Goal: Check status

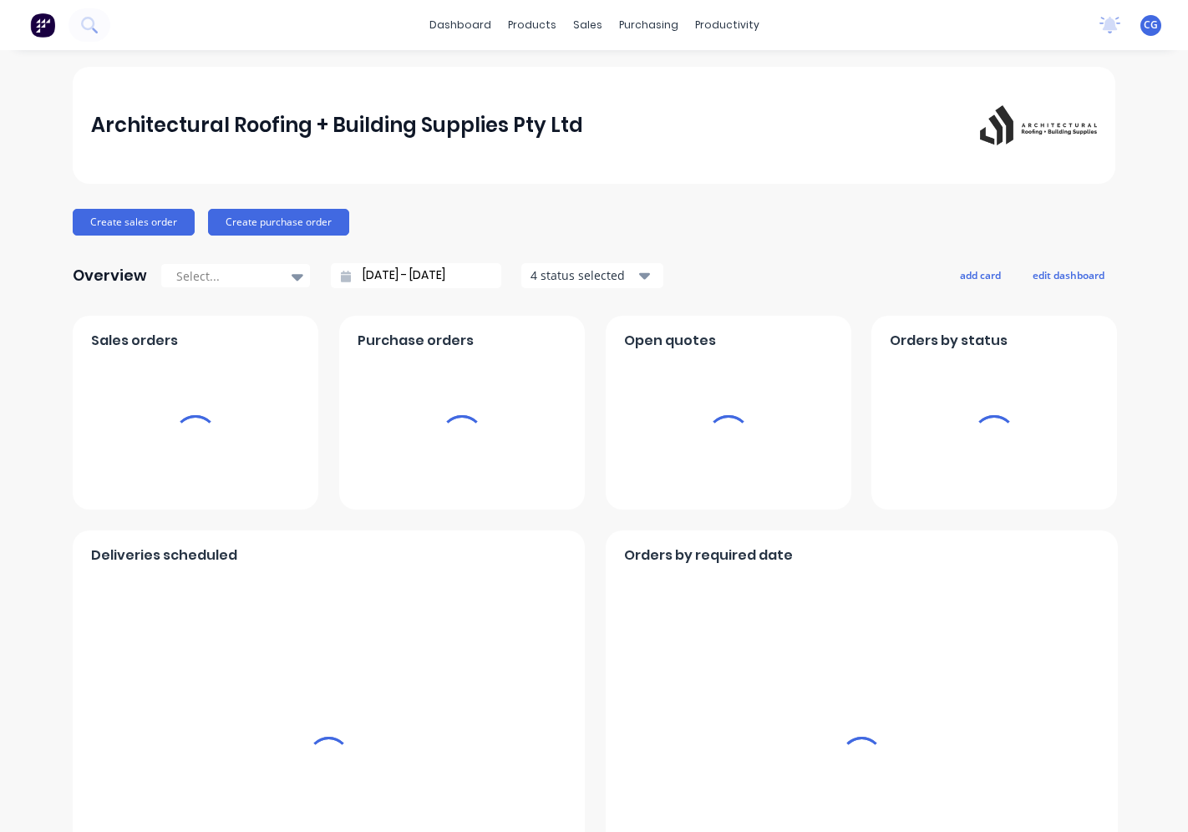
click at [582, 28] on div "sales" at bounding box center [588, 25] width 46 height 25
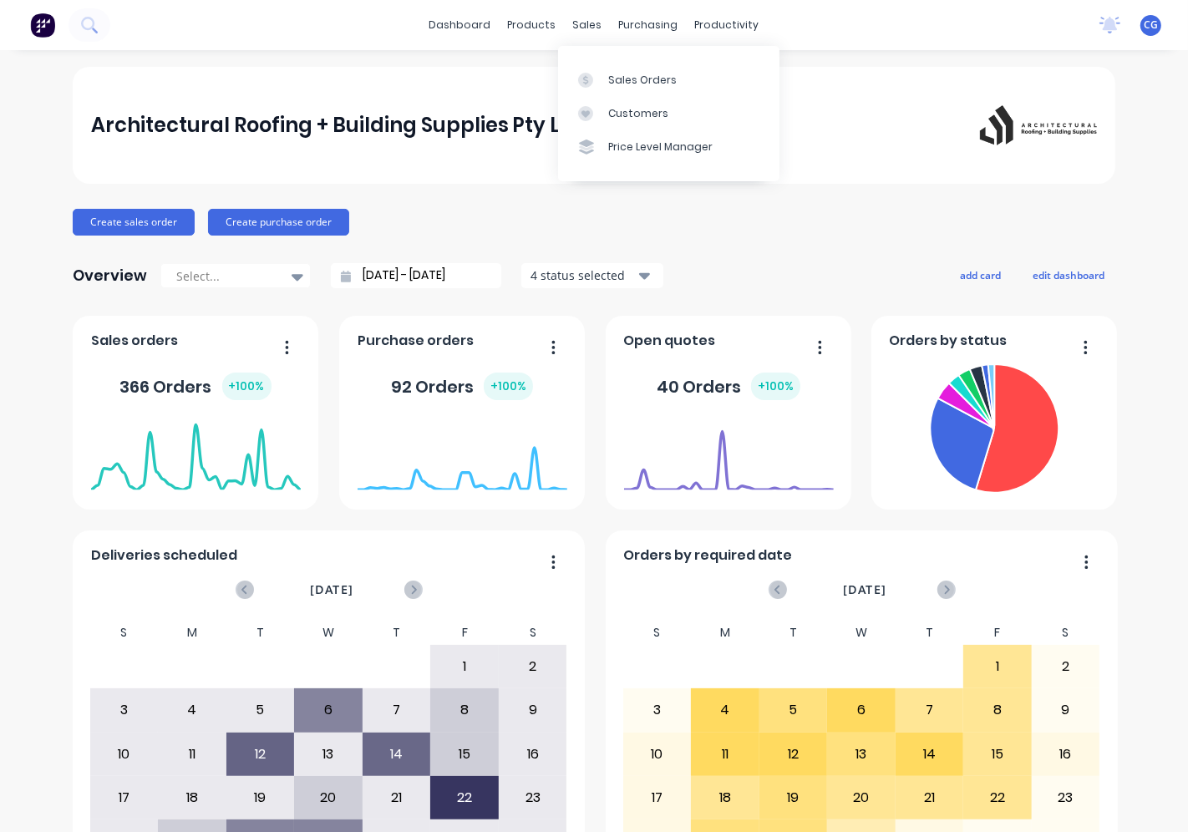
click at [582, 28] on div "sales" at bounding box center [588, 25] width 46 height 25
click at [606, 79] on link "Sales Orders" at bounding box center [668, 79] width 221 height 33
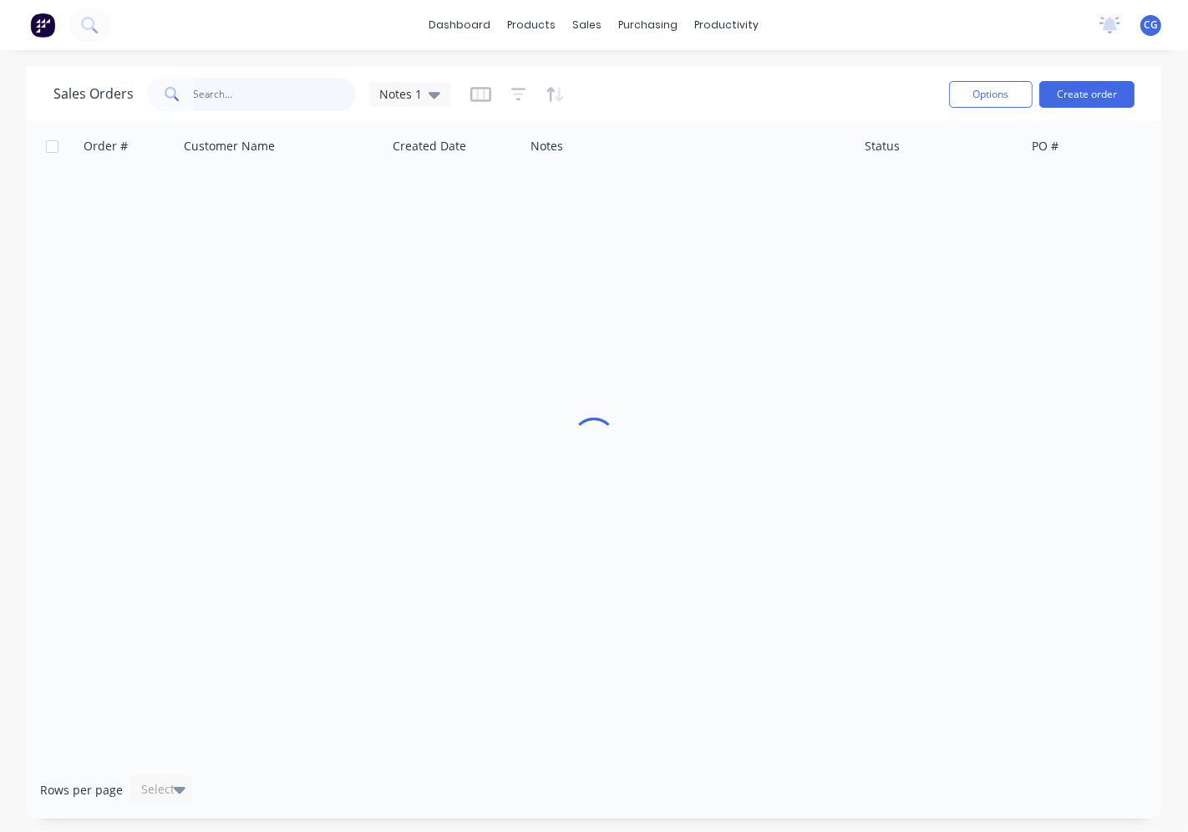
click at [291, 82] on input "text" at bounding box center [275, 94] width 163 height 33
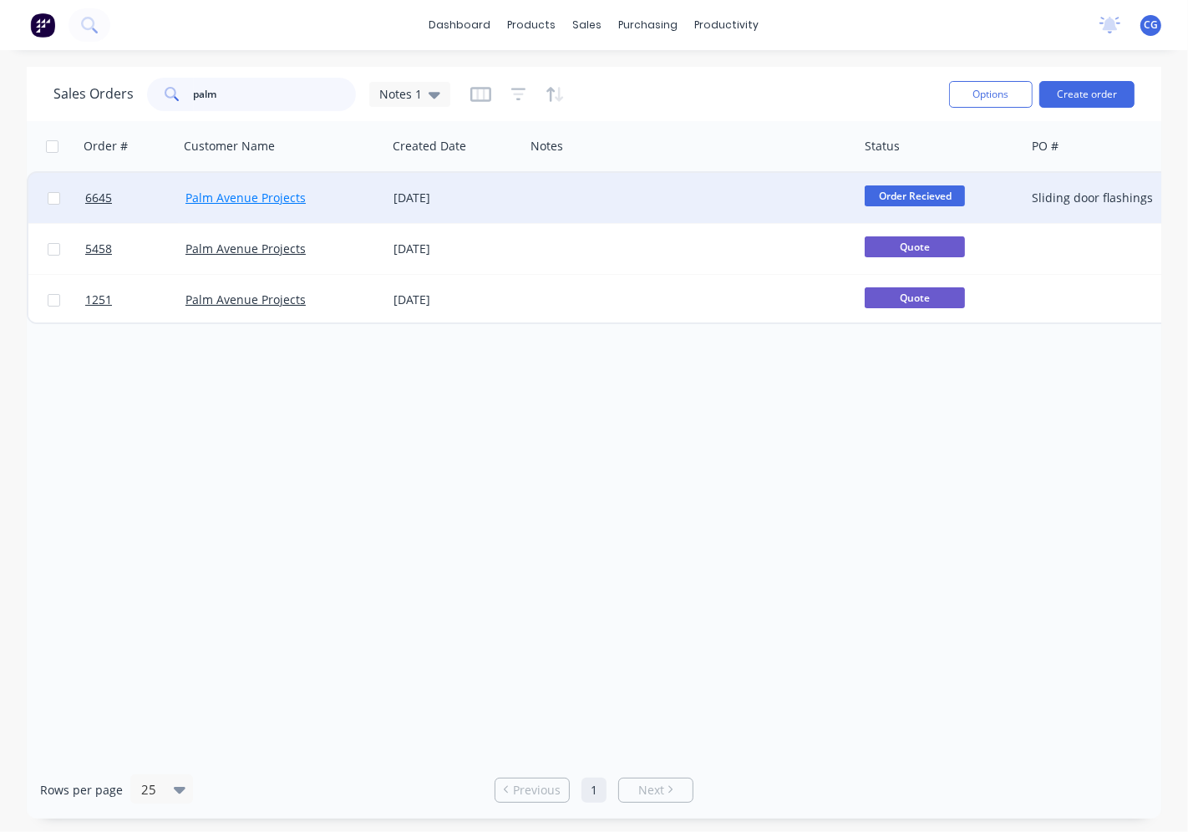
type input "palm"
click at [234, 203] on link "Palm Avenue Projects" at bounding box center [246, 198] width 120 height 16
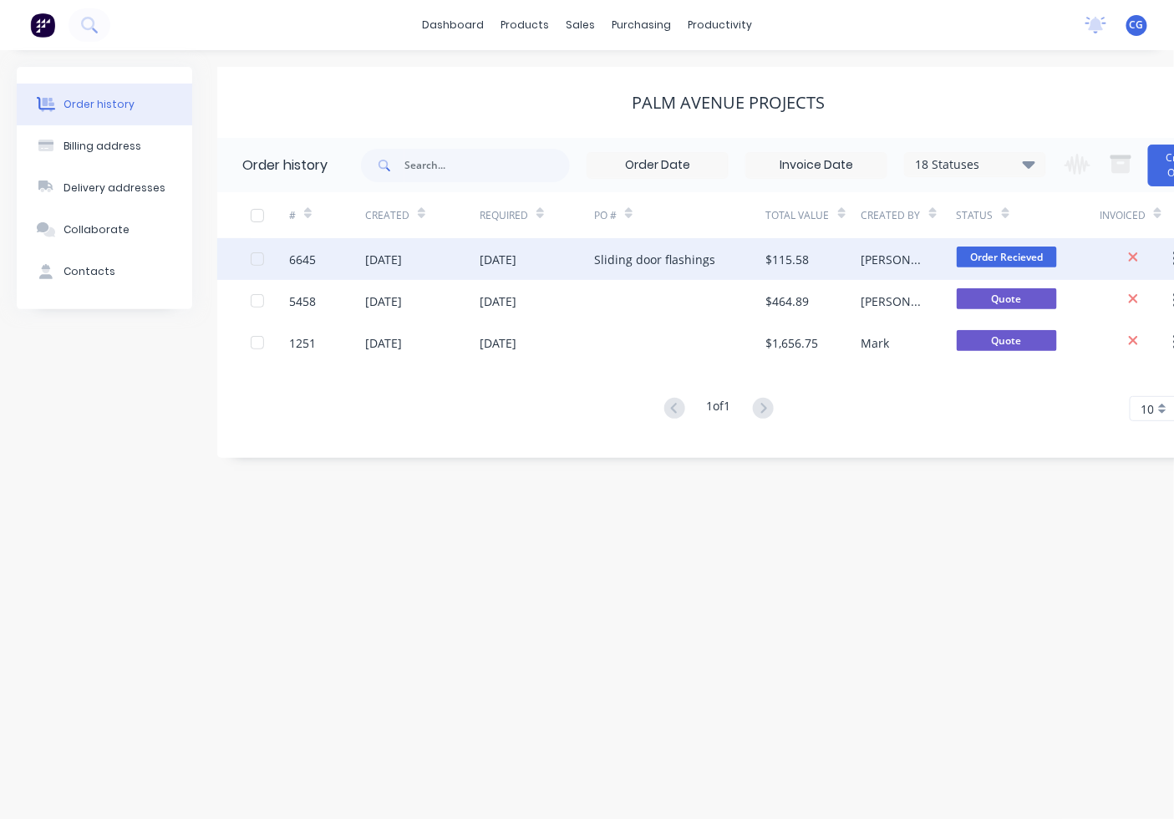
click at [844, 265] on div "$115.58" at bounding box center [813, 259] width 95 height 42
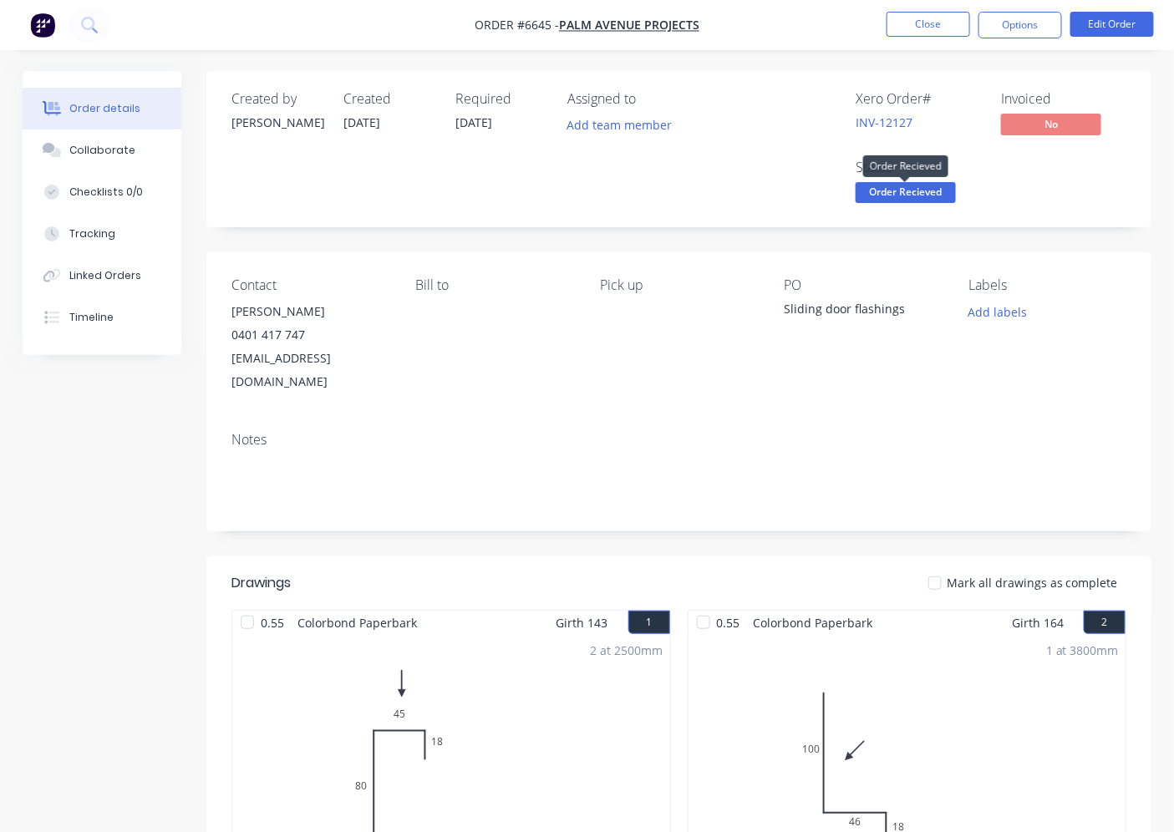
click at [946, 192] on span "Order Recieved" at bounding box center [906, 192] width 100 height 21
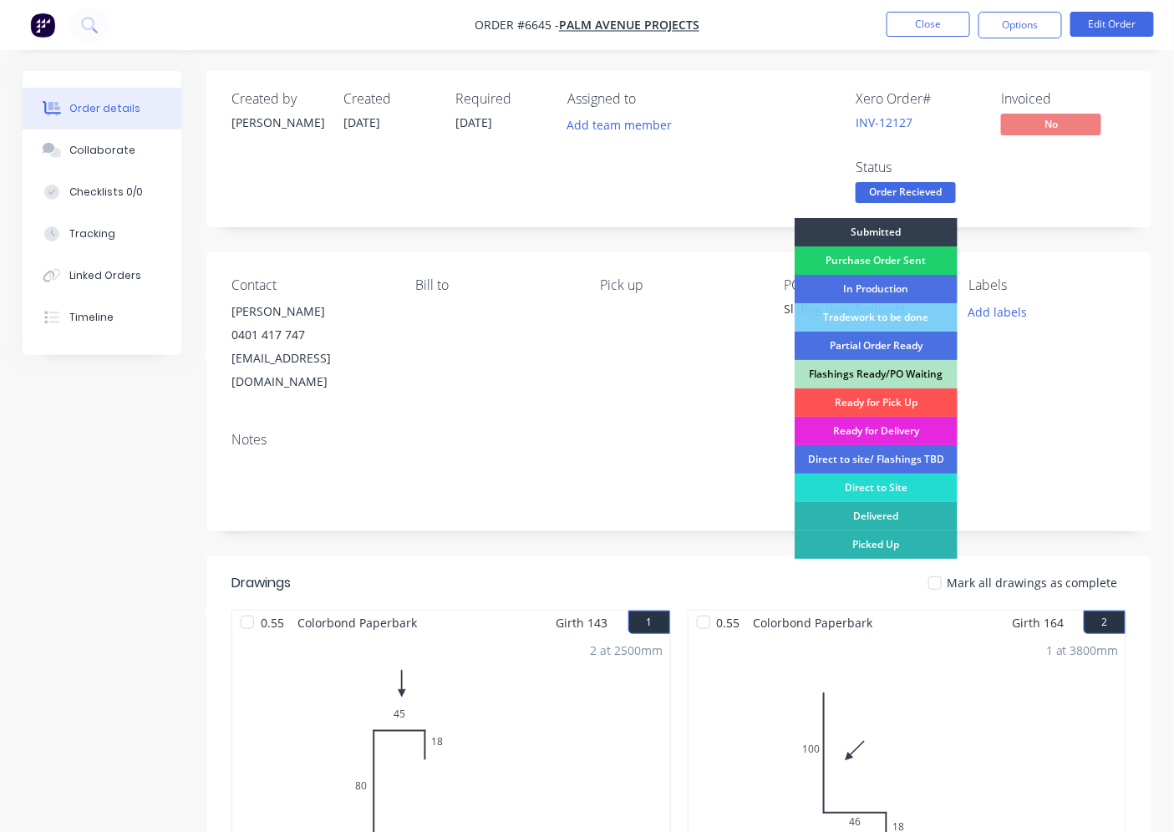
click at [920, 399] on div "Ready for Pick Up" at bounding box center [876, 403] width 163 height 28
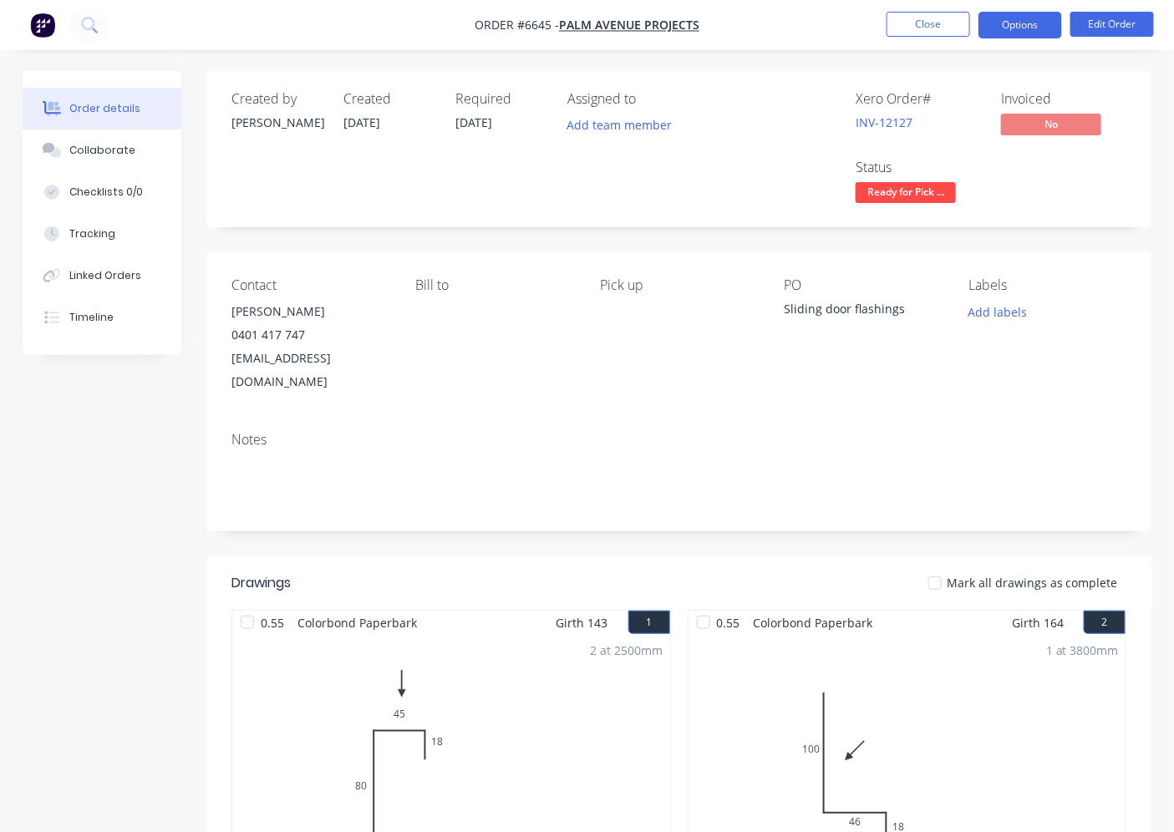
drag, startPoint x: 991, startPoint y: 1, endPoint x: 991, endPoint y: 27, distance: 25.9
click at [991, 26] on nav "Order #6645 - Palm Avenue Projects Close Options Edit Order" at bounding box center [587, 25] width 1174 height 50
click at [991, 33] on button "Options" at bounding box center [1020, 25] width 84 height 27
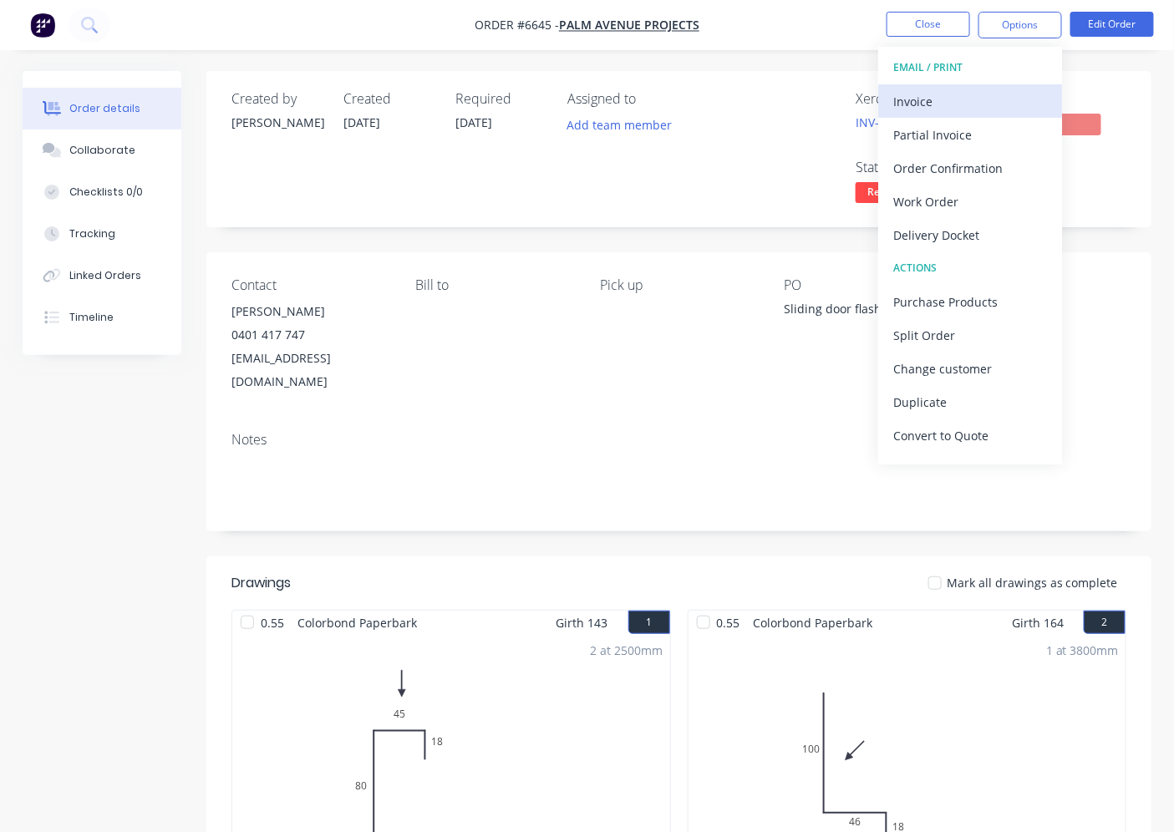
click at [886, 93] on button "Invoice" at bounding box center [970, 100] width 184 height 33
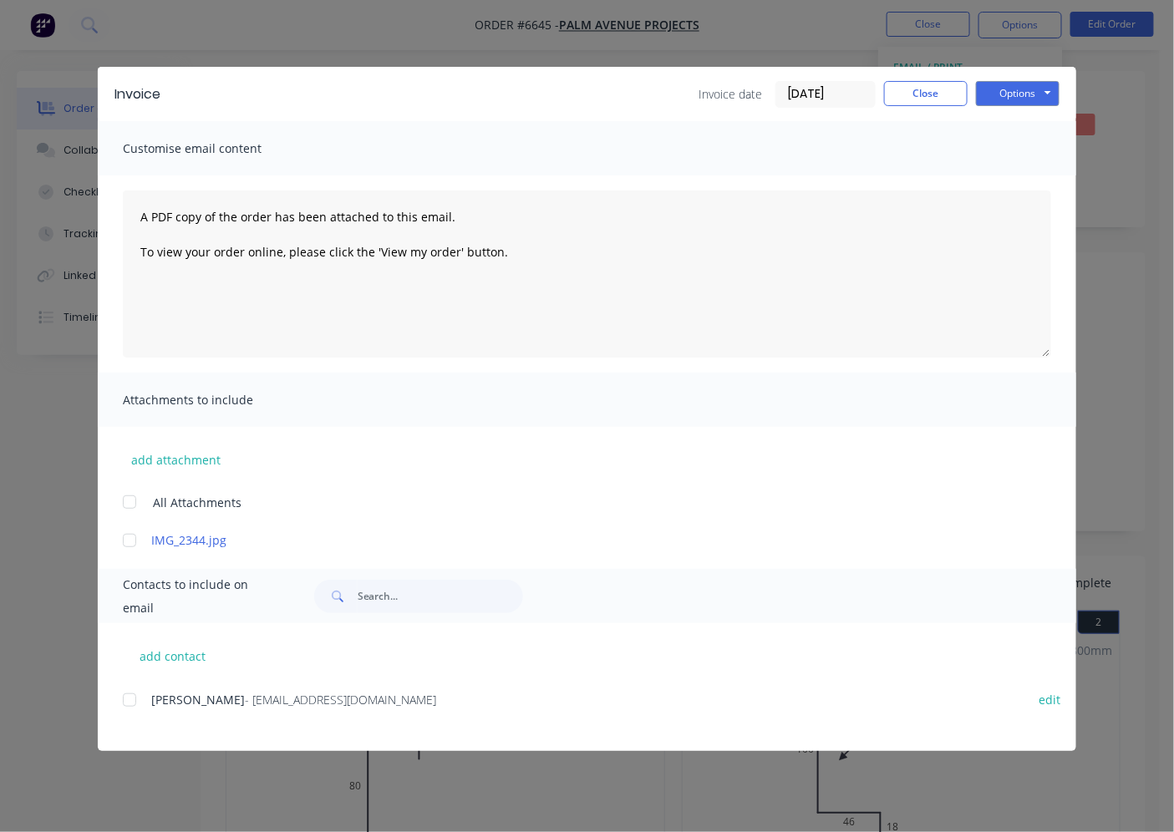
click at [127, 699] on div at bounding box center [129, 700] width 33 height 33
click at [1023, 94] on button "Options" at bounding box center [1018, 93] width 84 height 25
click at [993, 185] on button "Email" at bounding box center [1029, 179] width 107 height 28
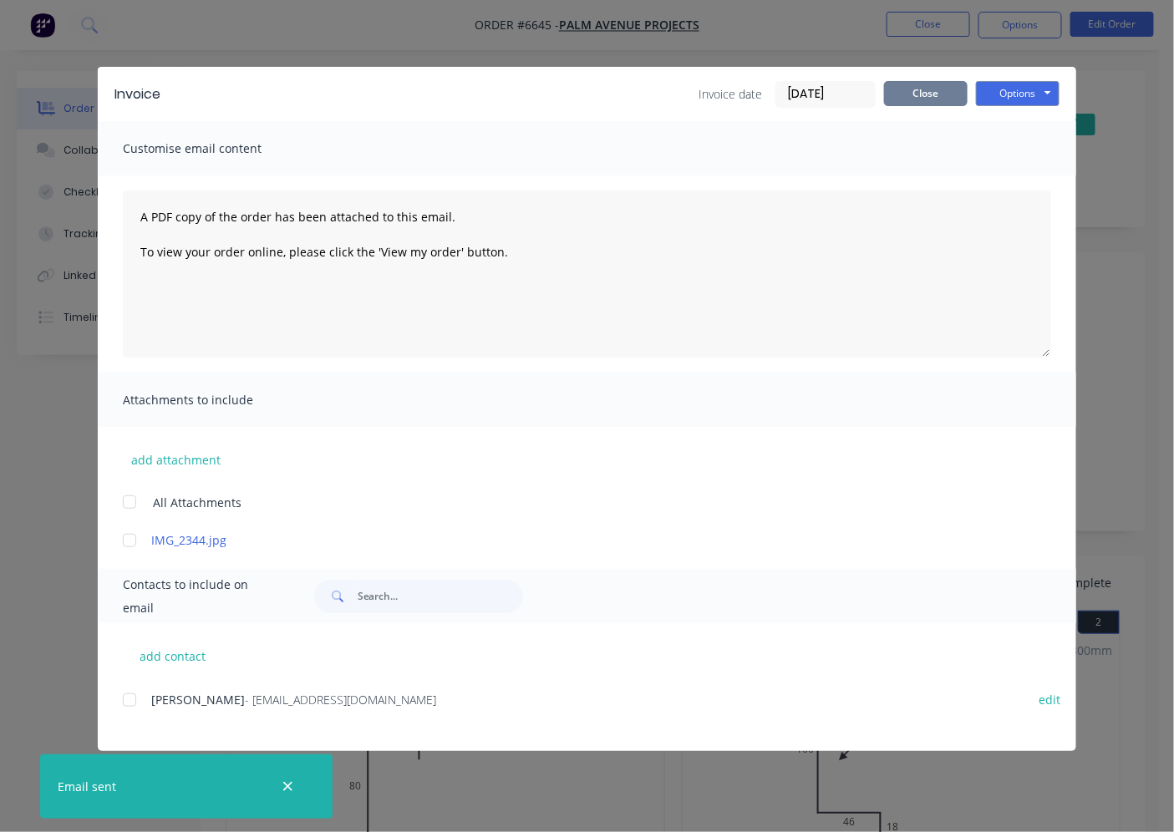
click at [920, 93] on button "Close" at bounding box center [926, 93] width 84 height 25
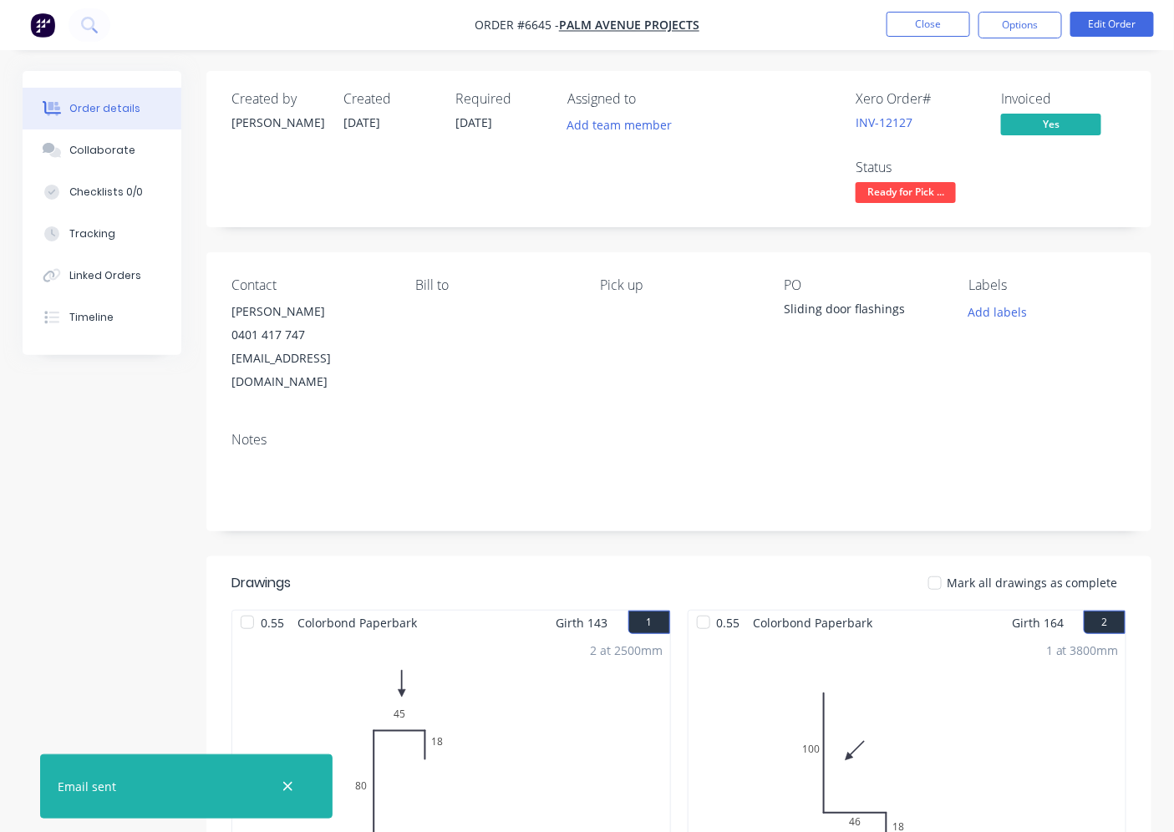
click at [948, 567] on div at bounding box center [934, 583] width 33 height 33
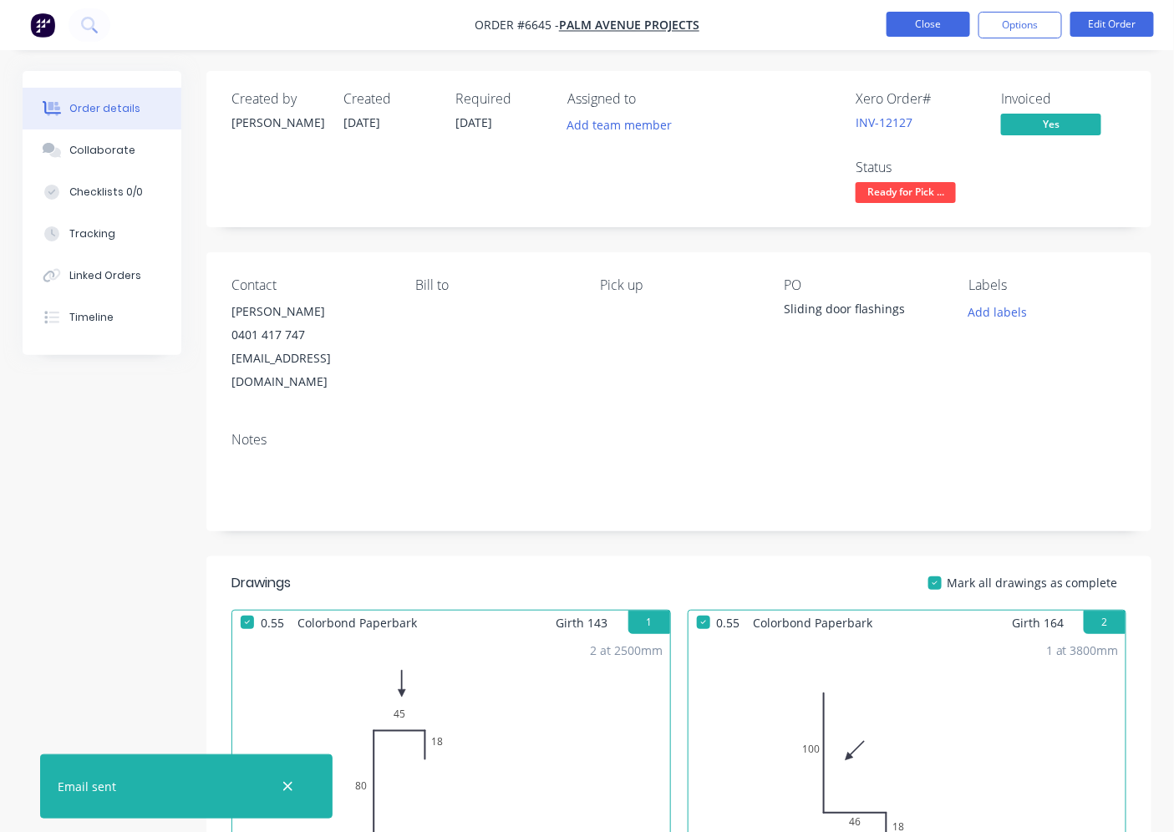
click at [909, 20] on button "Close" at bounding box center [929, 24] width 84 height 25
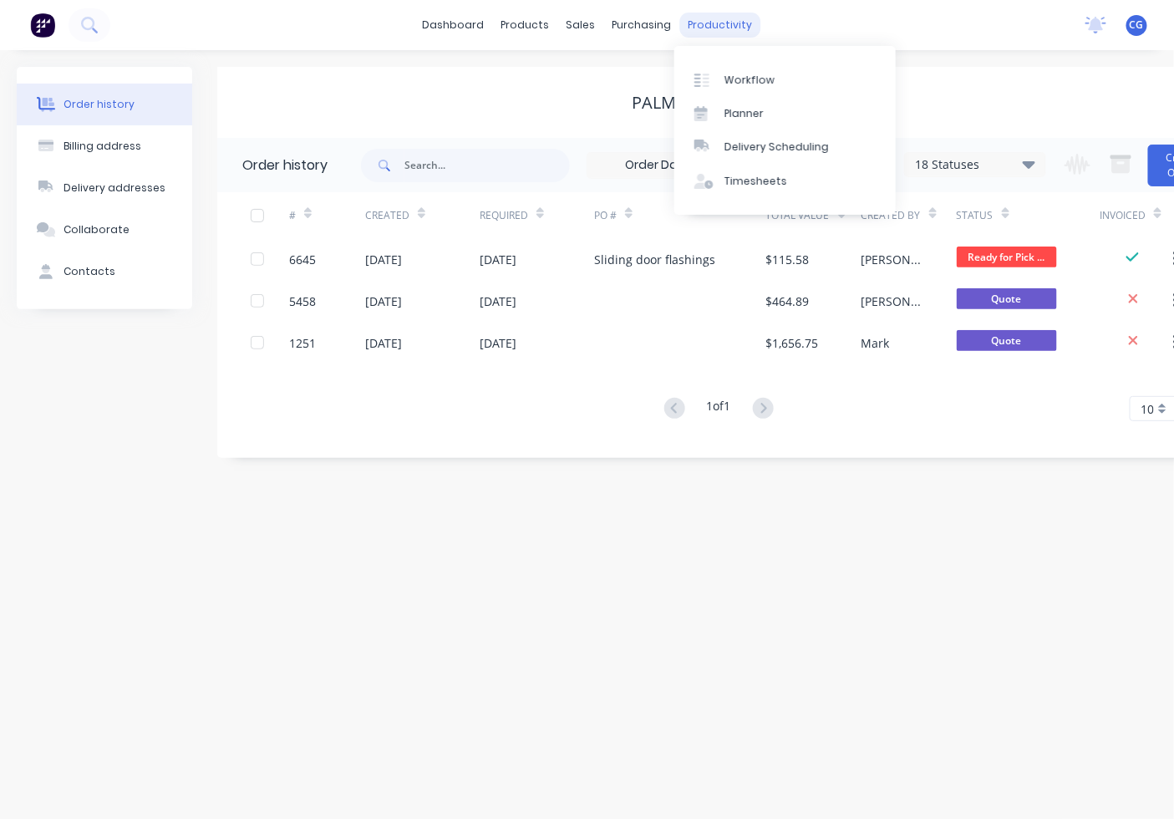
click at [702, 34] on div "productivity" at bounding box center [719, 25] width 81 height 25
click at [704, 69] on link "Workflow" at bounding box center [784, 79] width 221 height 33
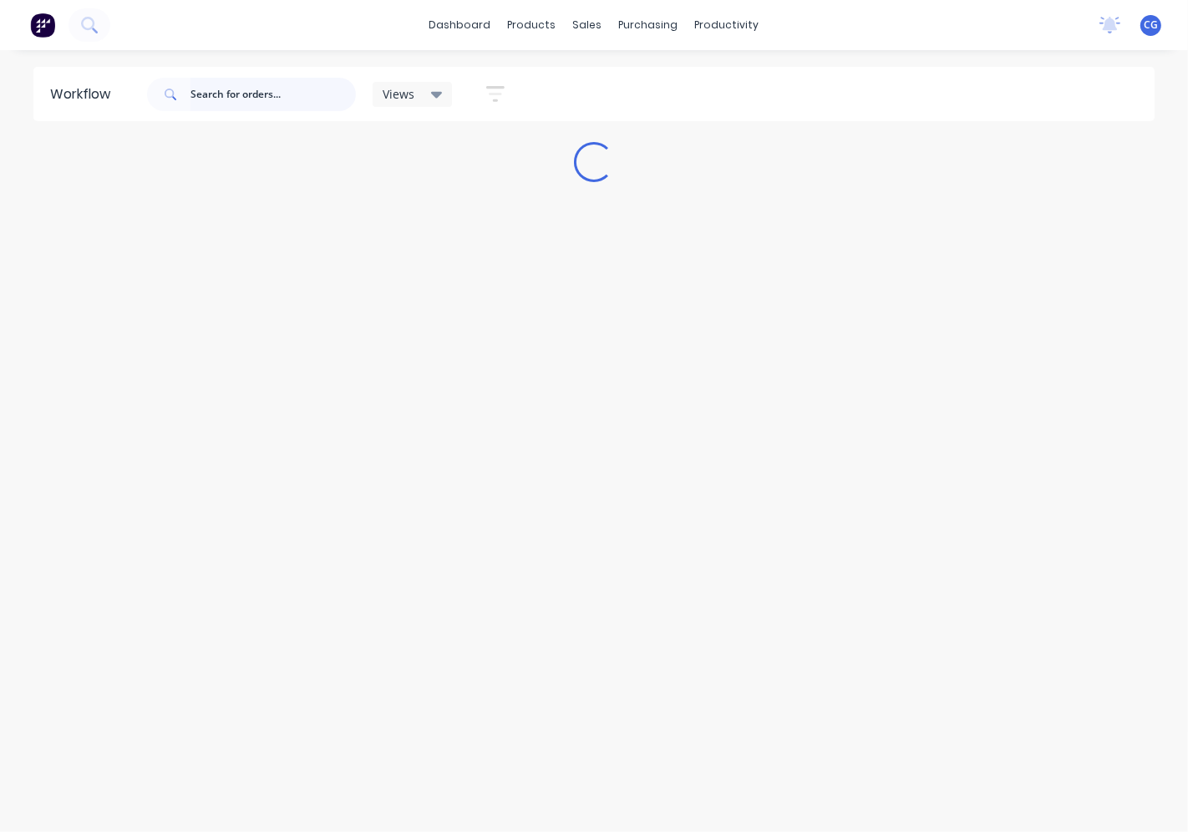
click at [238, 94] on input "text" at bounding box center [273, 94] width 165 height 33
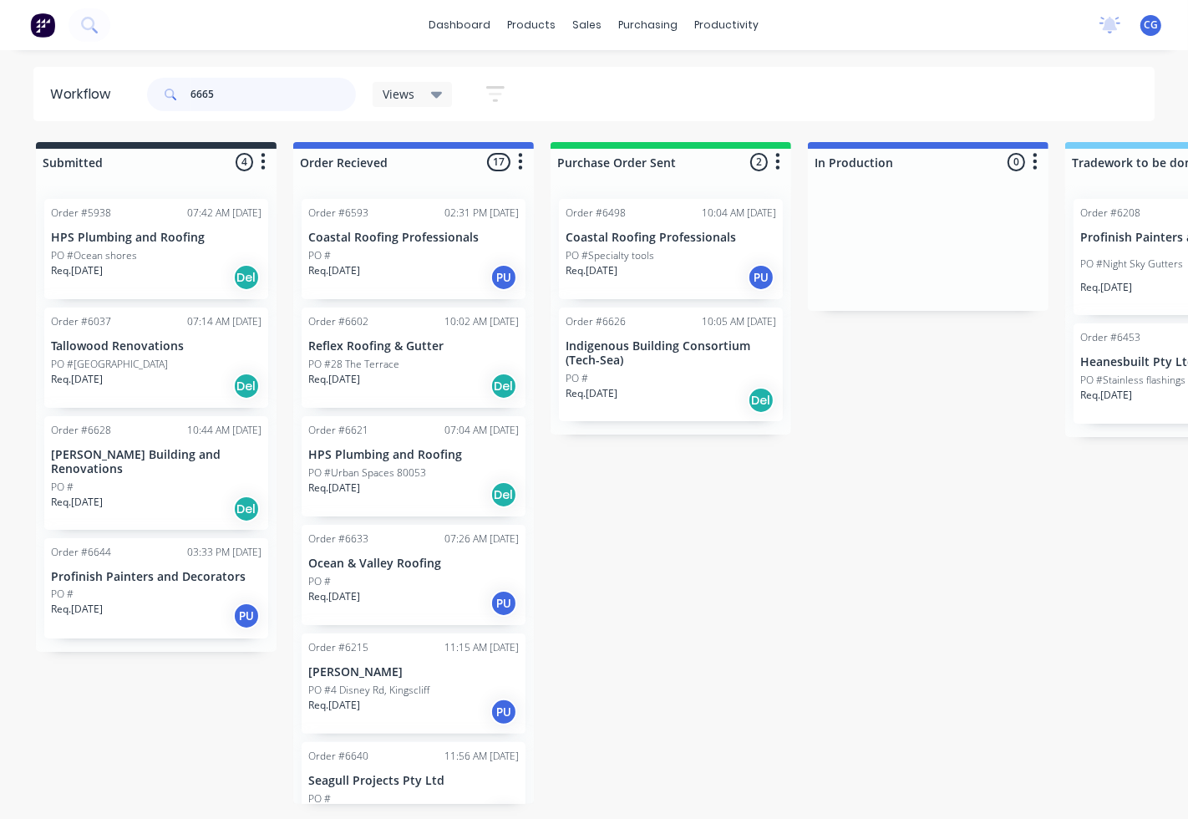
type input "6665"
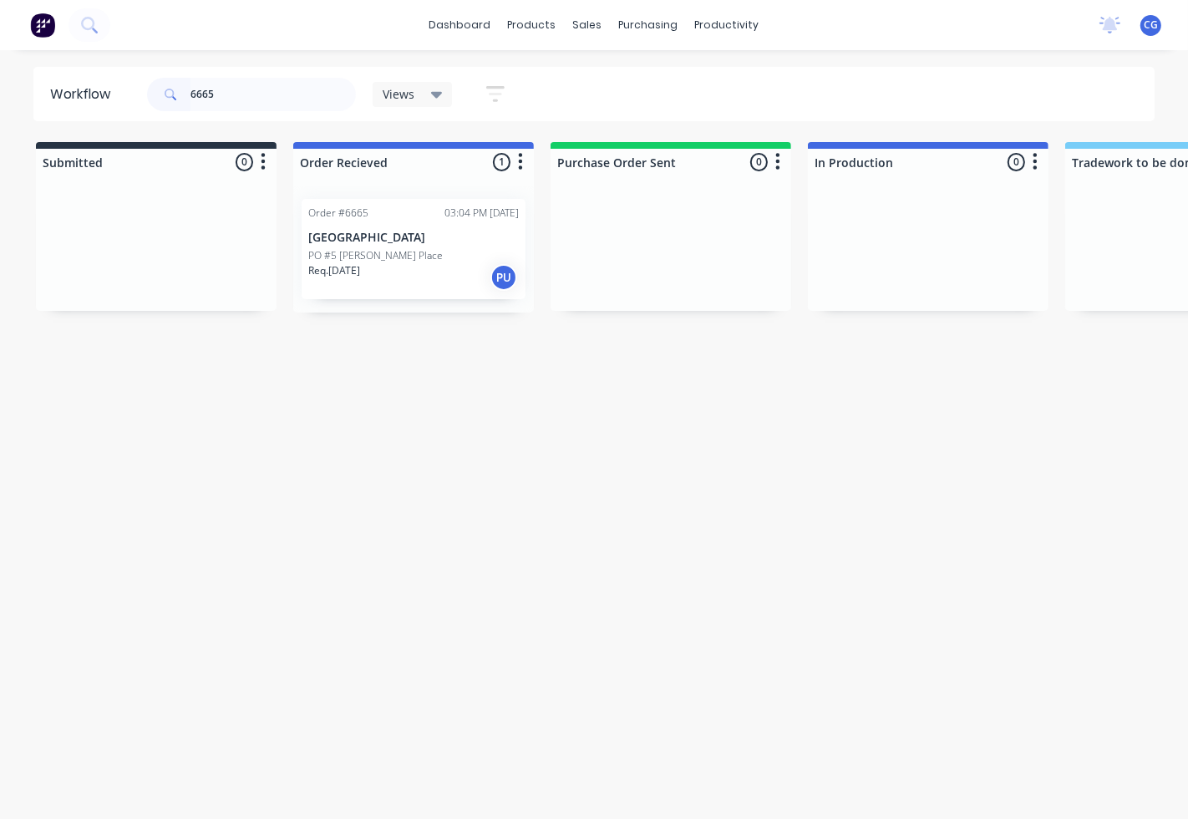
click at [343, 226] on div "Order #6665 03:04 PM [DATE][GEOGRAPHIC_DATA][PERSON_NAME] Req. [DATE] PU" at bounding box center [414, 249] width 224 height 100
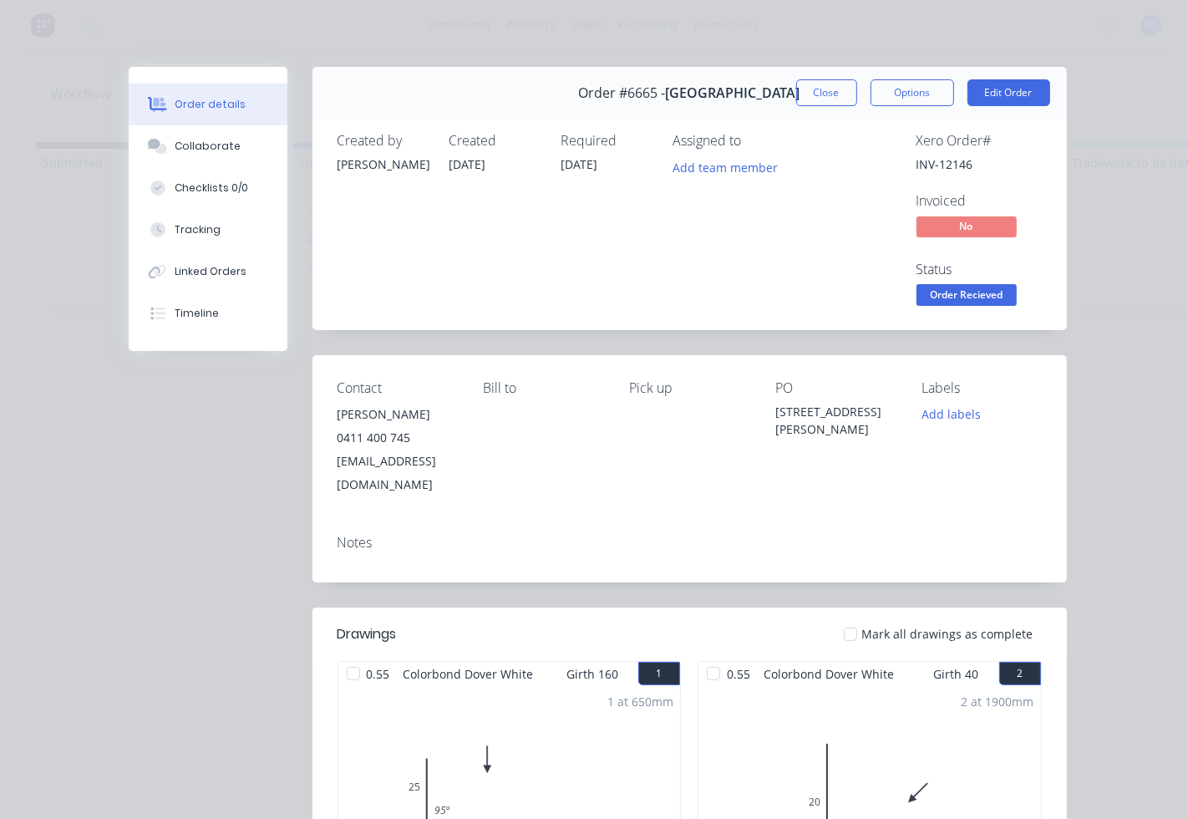
click at [841, 618] on div at bounding box center [850, 634] width 33 height 33
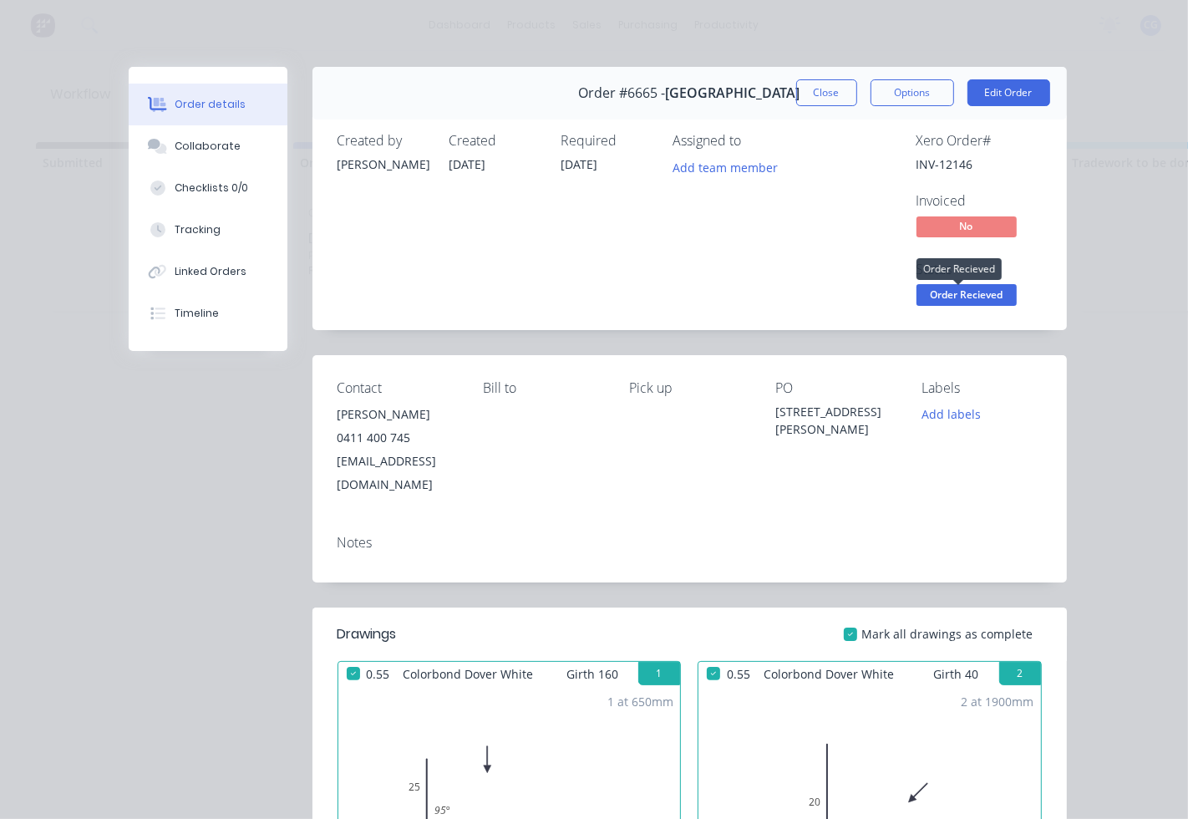
click at [963, 291] on span "Order Recieved" at bounding box center [967, 294] width 100 height 21
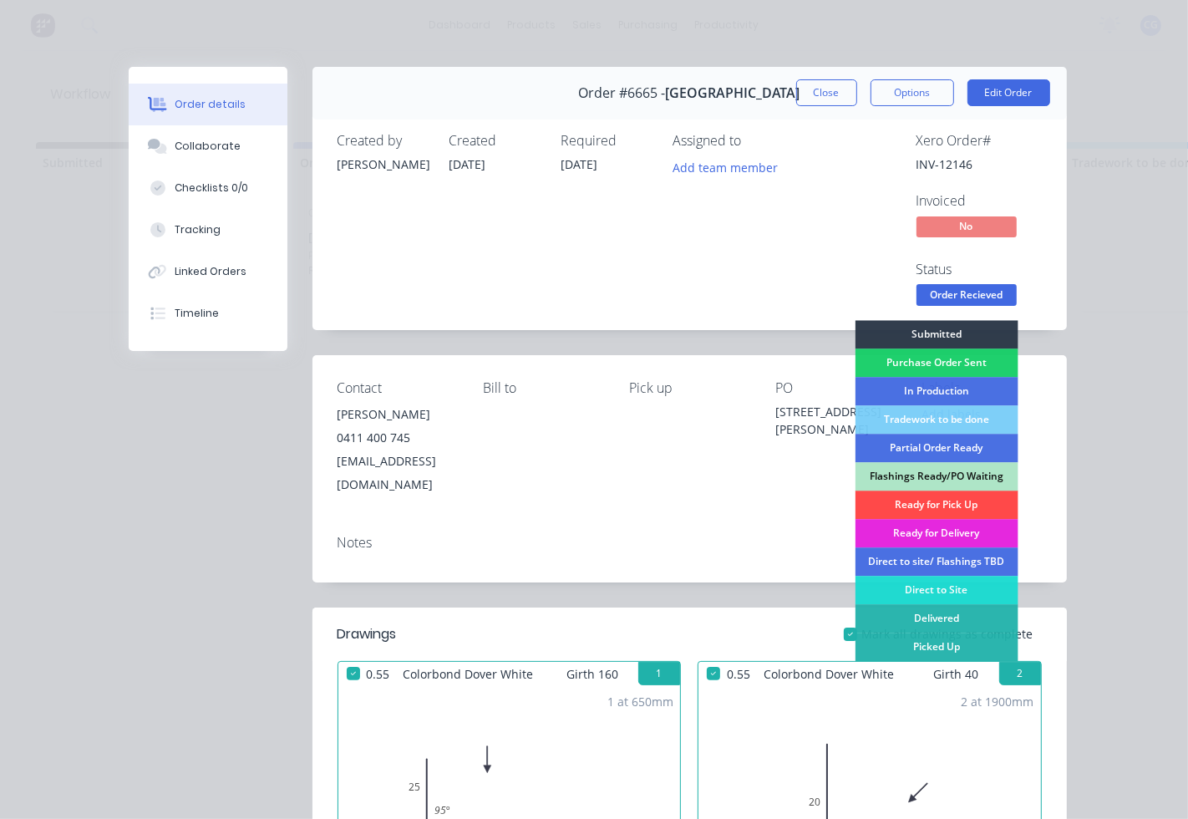
click at [922, 496] on div "Ready for Pick Up" at bounding box center [936, 505] width 163 height 28
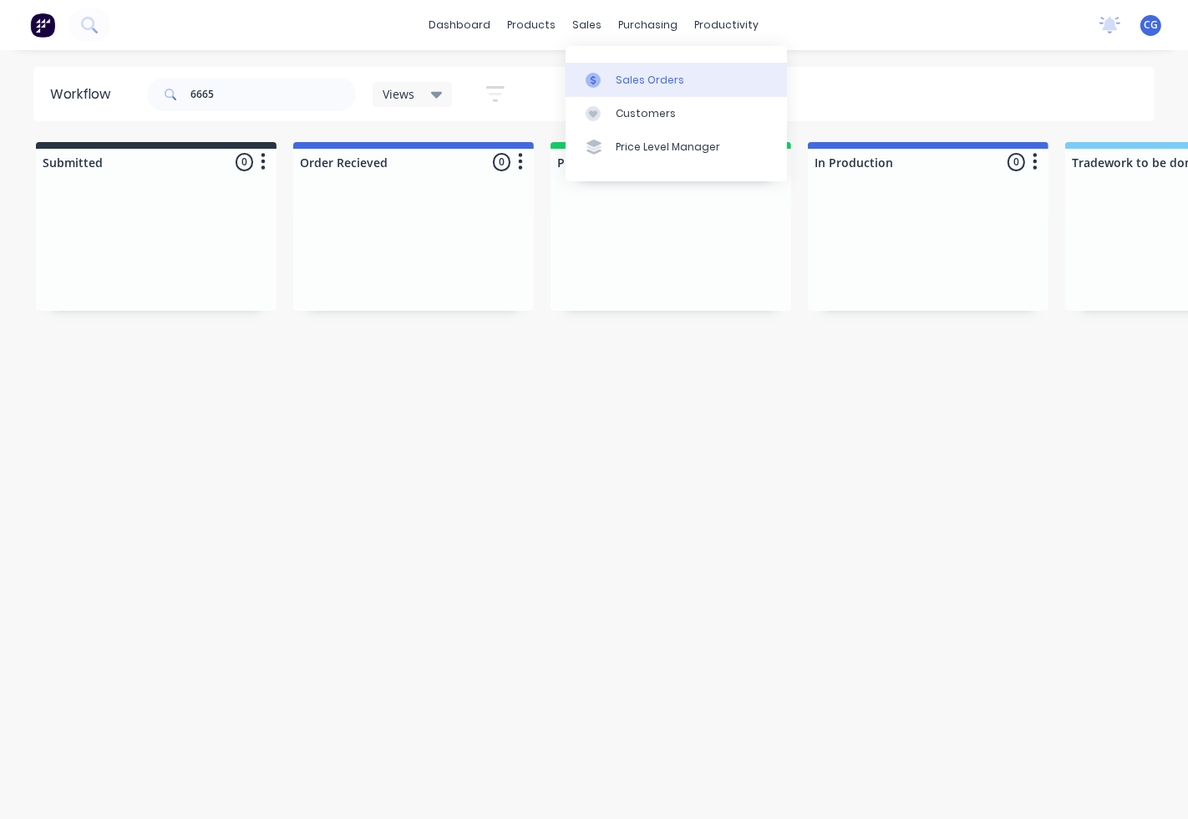
click at [624, 77] on div "Sales Orders" at bounding box center [650, 80] width 69 height 15
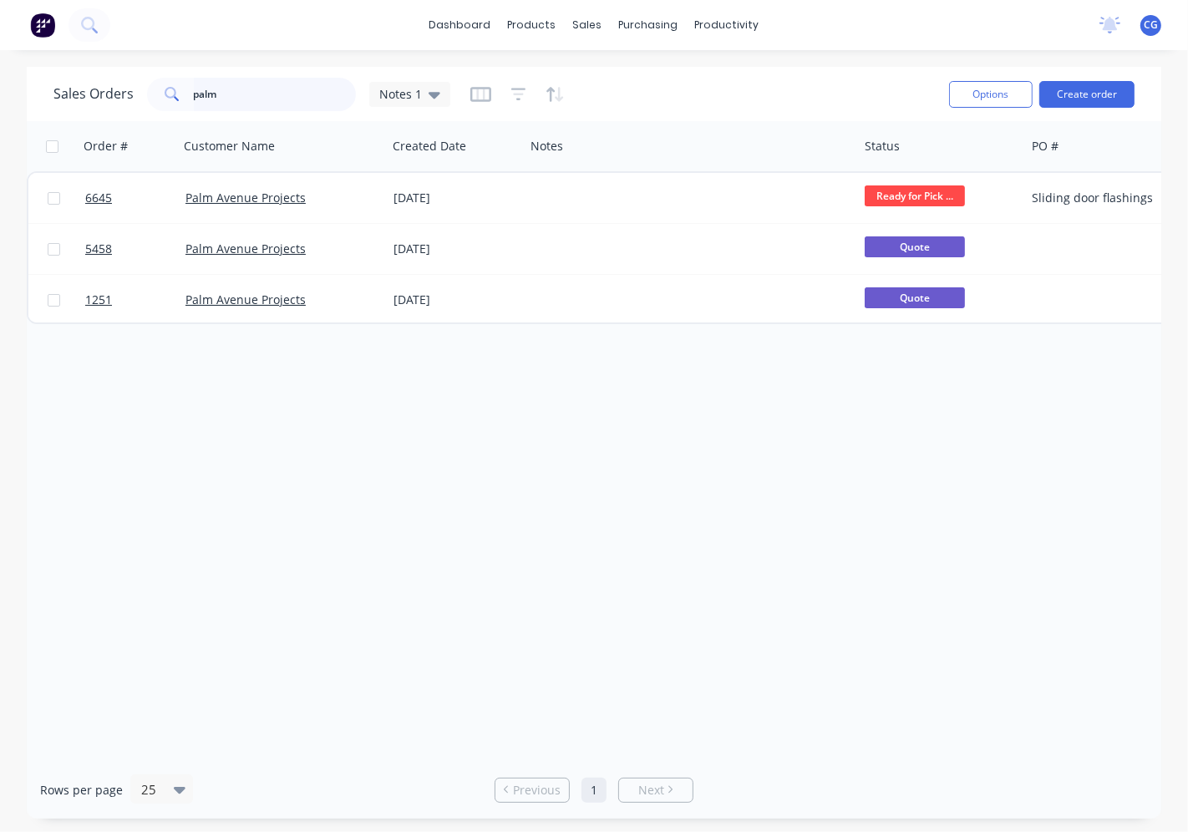
click at [94, 100] on div "Sales Orders palm Notes 1" at bounding box center [251, 94] width 397 height 33
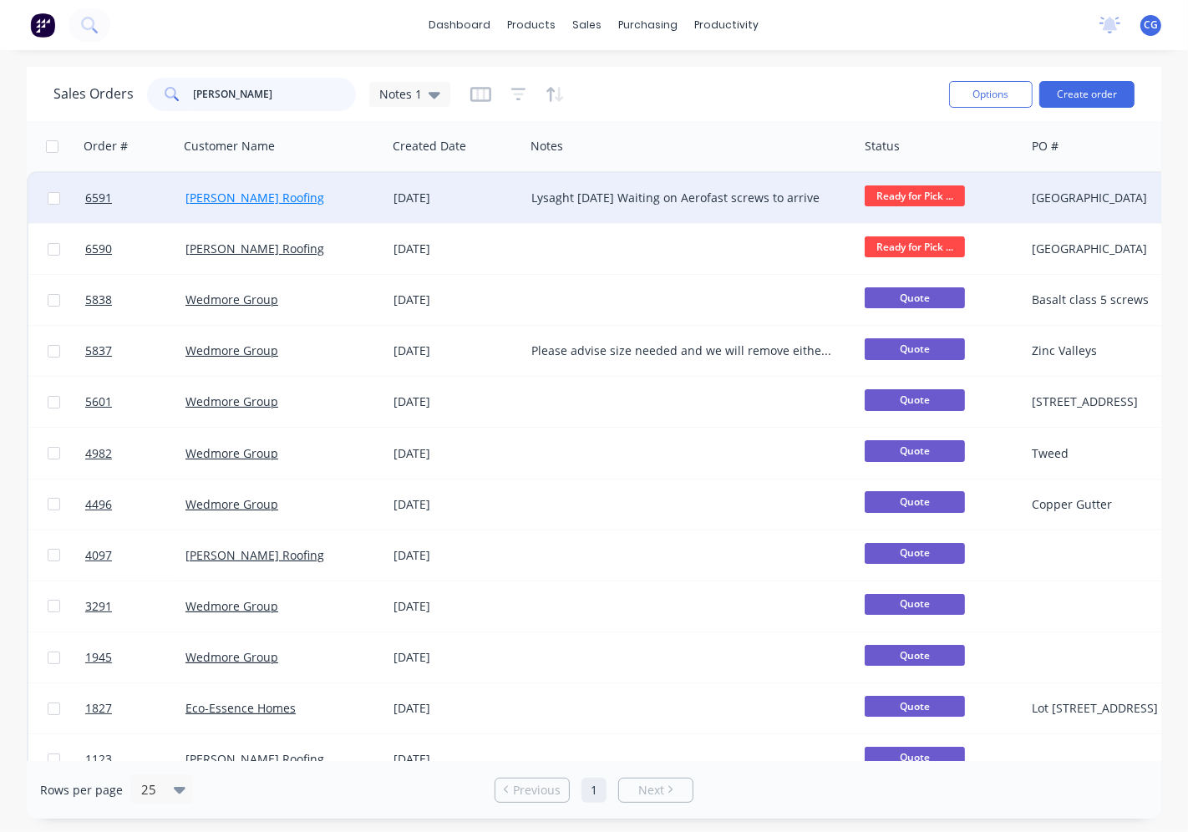
type input "[PERSON_NAME]"
click at [237, 197] on link "[PERSON_NAME] Roofing" at bounding box center [255, 198] width 139 height 16
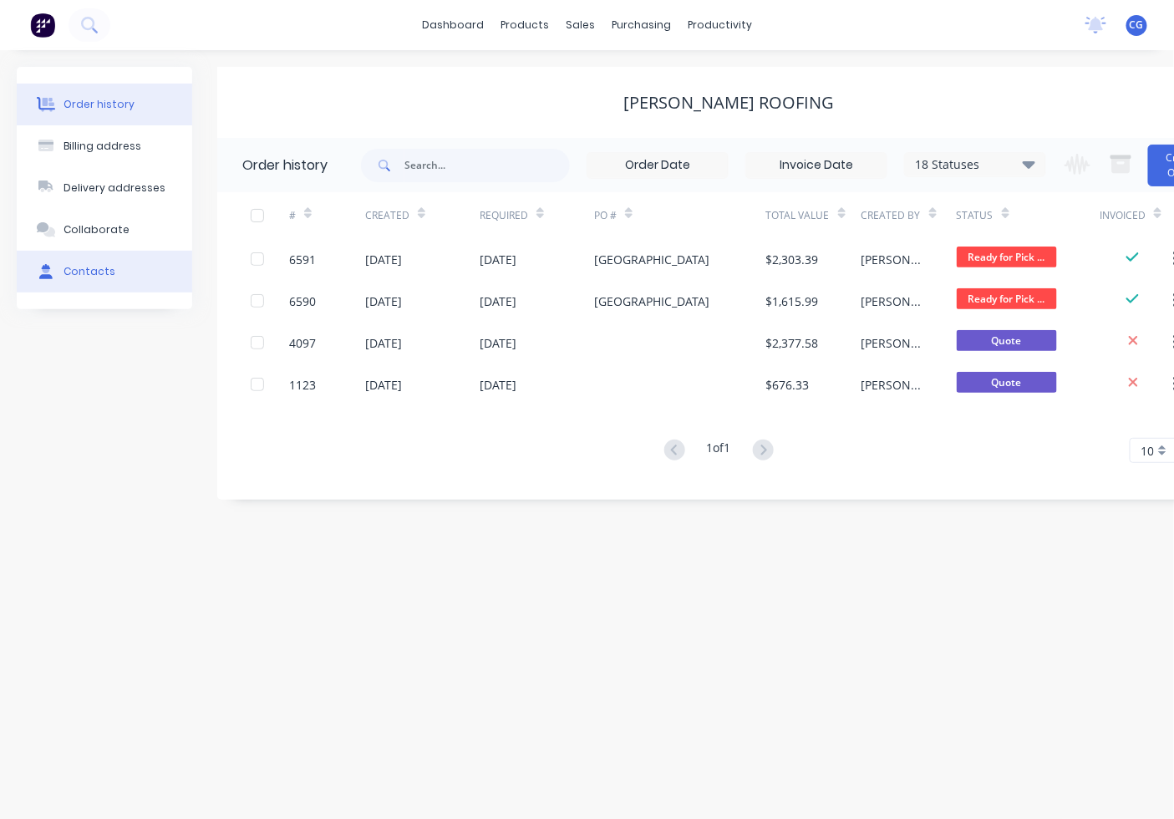
click at [124, 270] on button "Contacts" at bounding box center [104, 272] width 175 height 42
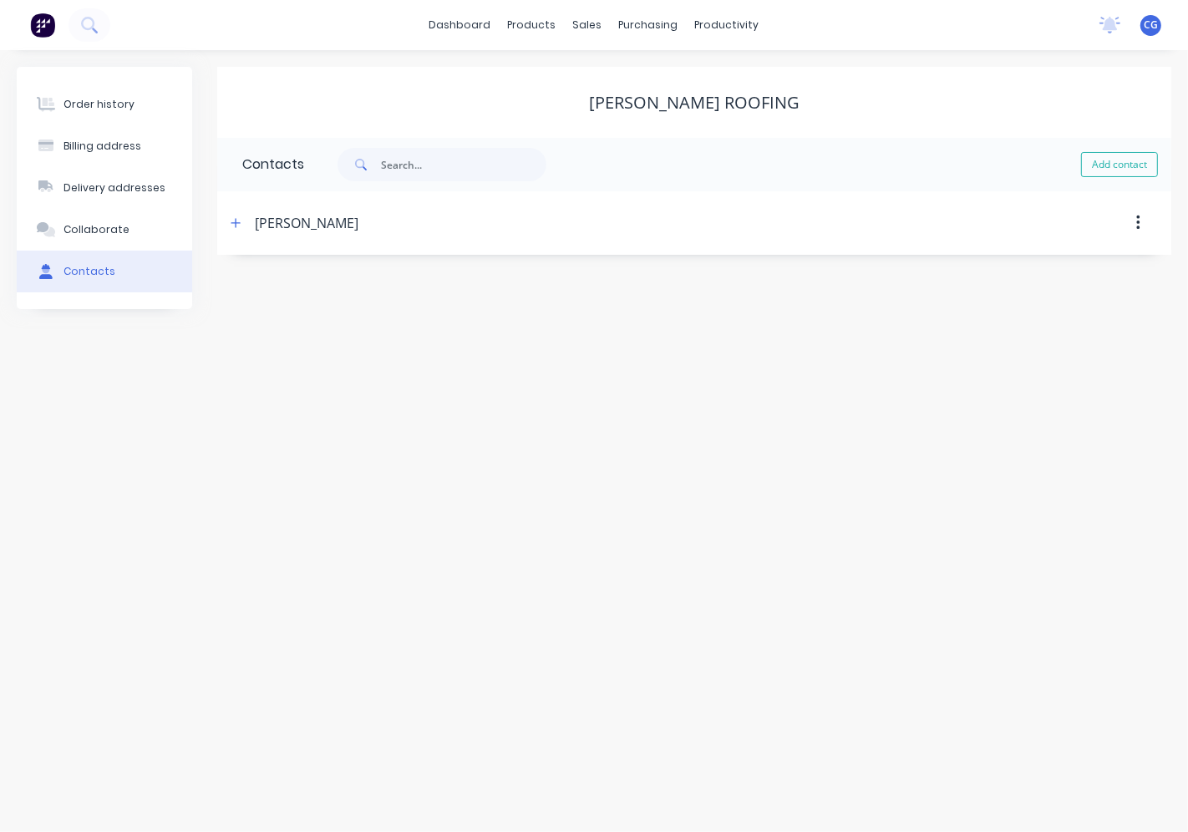
click at [304, 217] on div "[PERSON_NAME]" at bounding box center [307, 223] width 104 height 20
click at [1131, 224] on button "button" at bounding box center [1138, 223] width 39 height 30
click at [703, 349] on div "Order history Billing address Delivery addresses Collaborate Contacts [PERSON_N…" at bounding box center [594, 441] width 1188 height 782
click at [611, 70] on link "Sales Orders" at bounding box center [676, 79] width 221 height 33
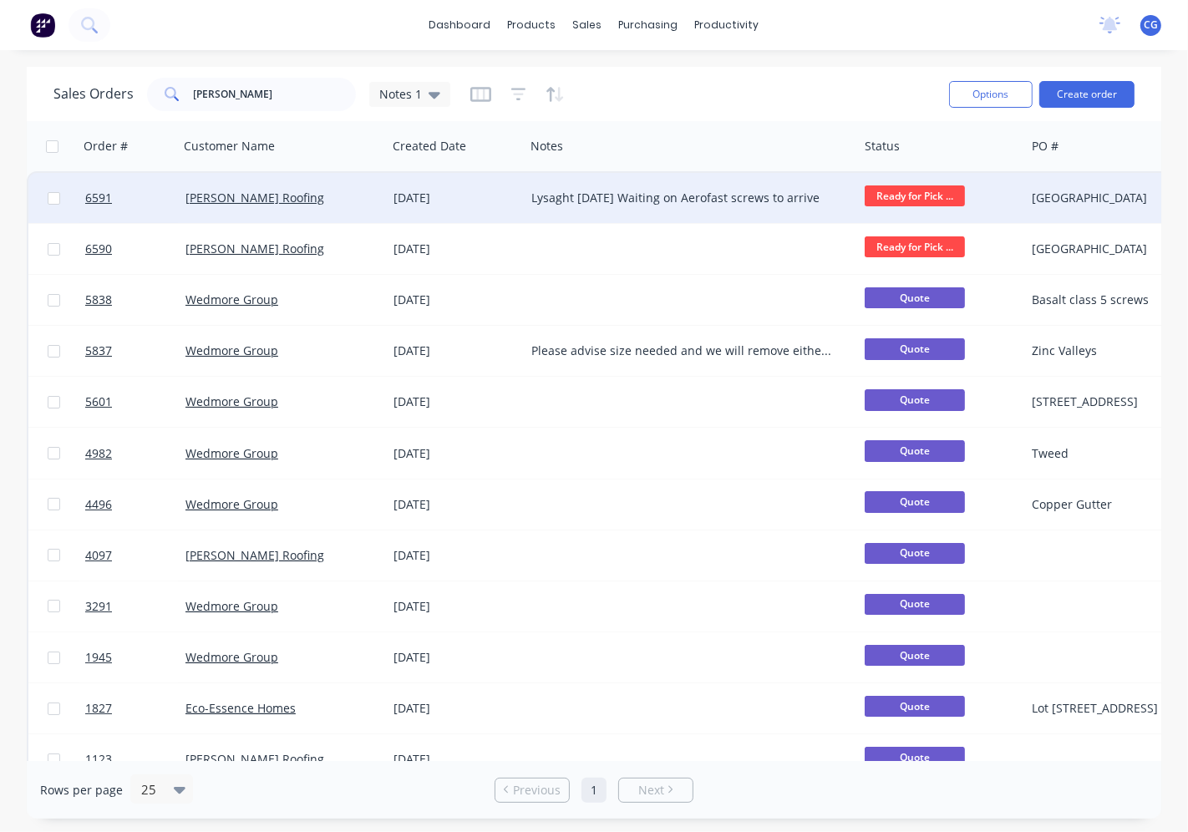
click at [531, 205] on div "Lysaght [DATE] Waiting on Aerofast screws to arrive" at bounding box center [683, 198] width 304 height 17
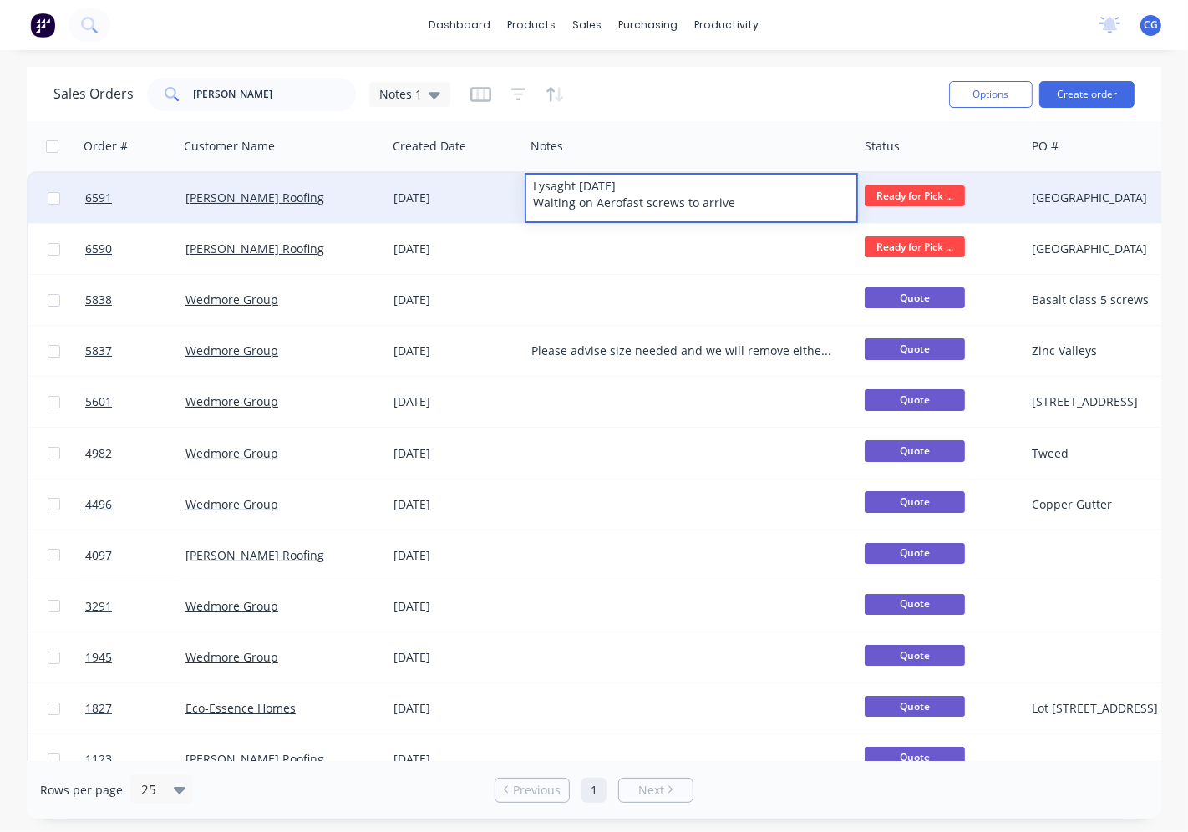
click at [461, 199] on div "[DATE]" at bounding box center [456, 198] width 125 height 17
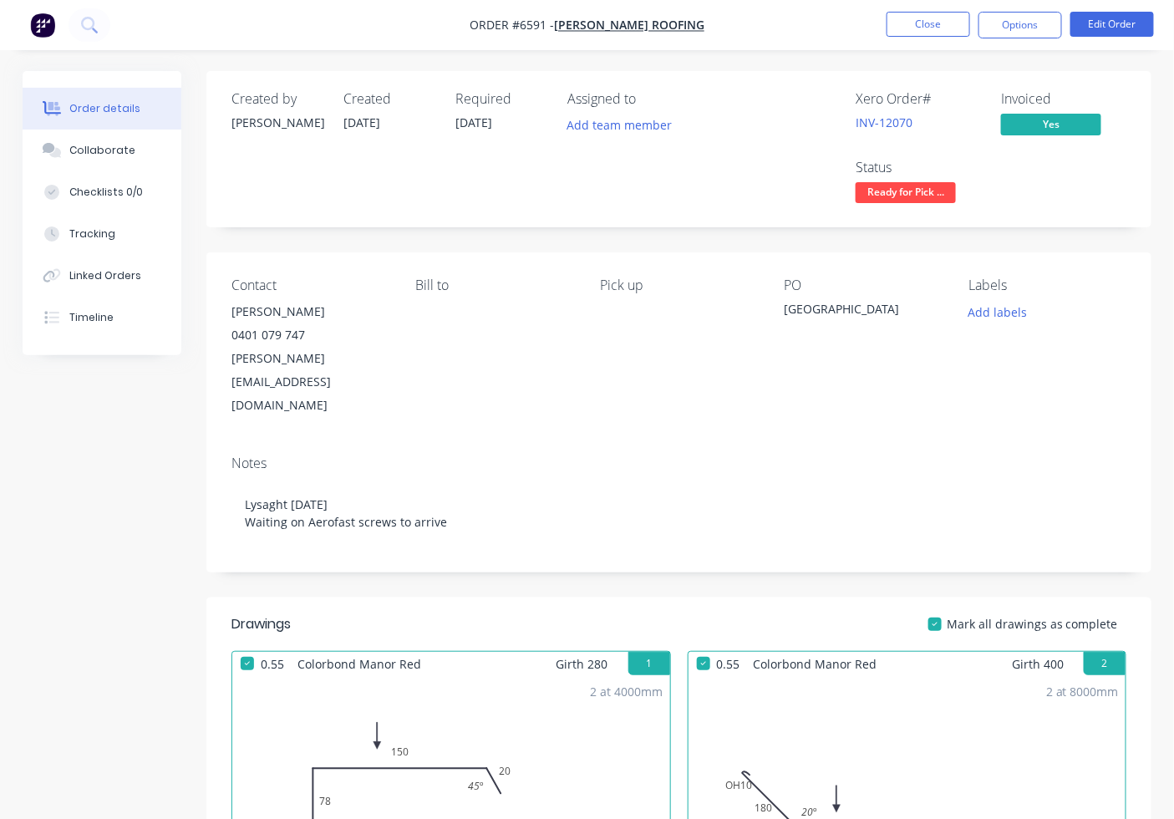
drag, startPoint x: 113, startPoint y: 264, endPoint x: 305, endPoint y: 431, distance: 254.7
click at [119, 274] on button "Linked Orders" at bounding box center [102, 276] width 159 height 42
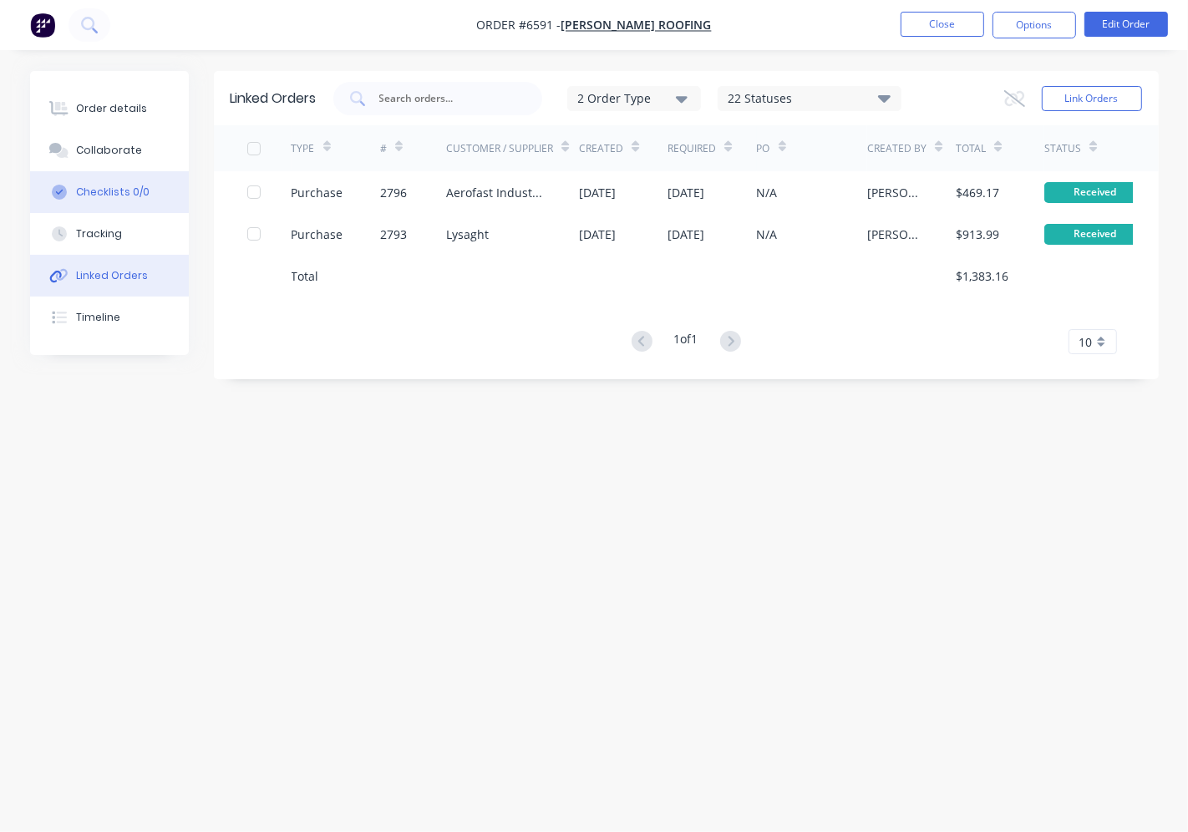
click at [123, 154] on div "Collaborate" at bounding box center [109, 150] width 66 height 15
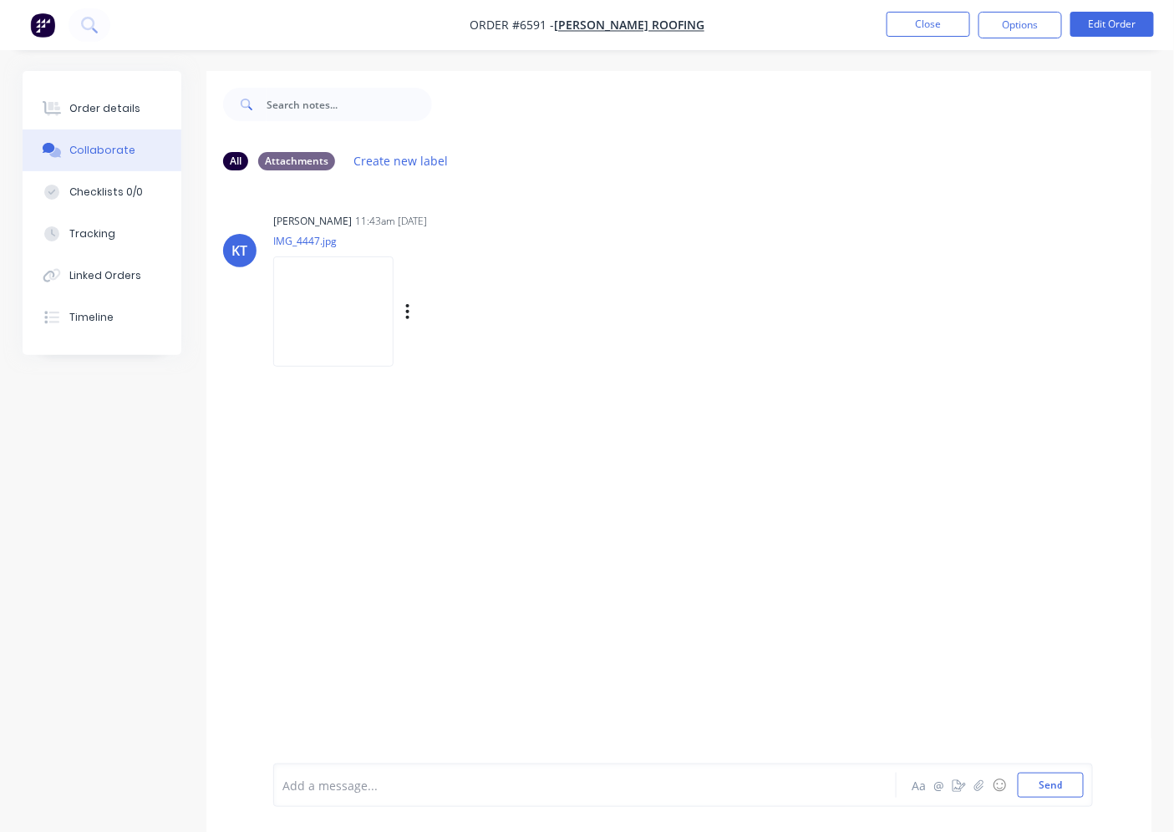
click at [310, 288] on img at bounding box center [333, 311] width 120 height 109
click at [930, 26] on button "Close" at bounding box center [929, 24] width 84 height 25
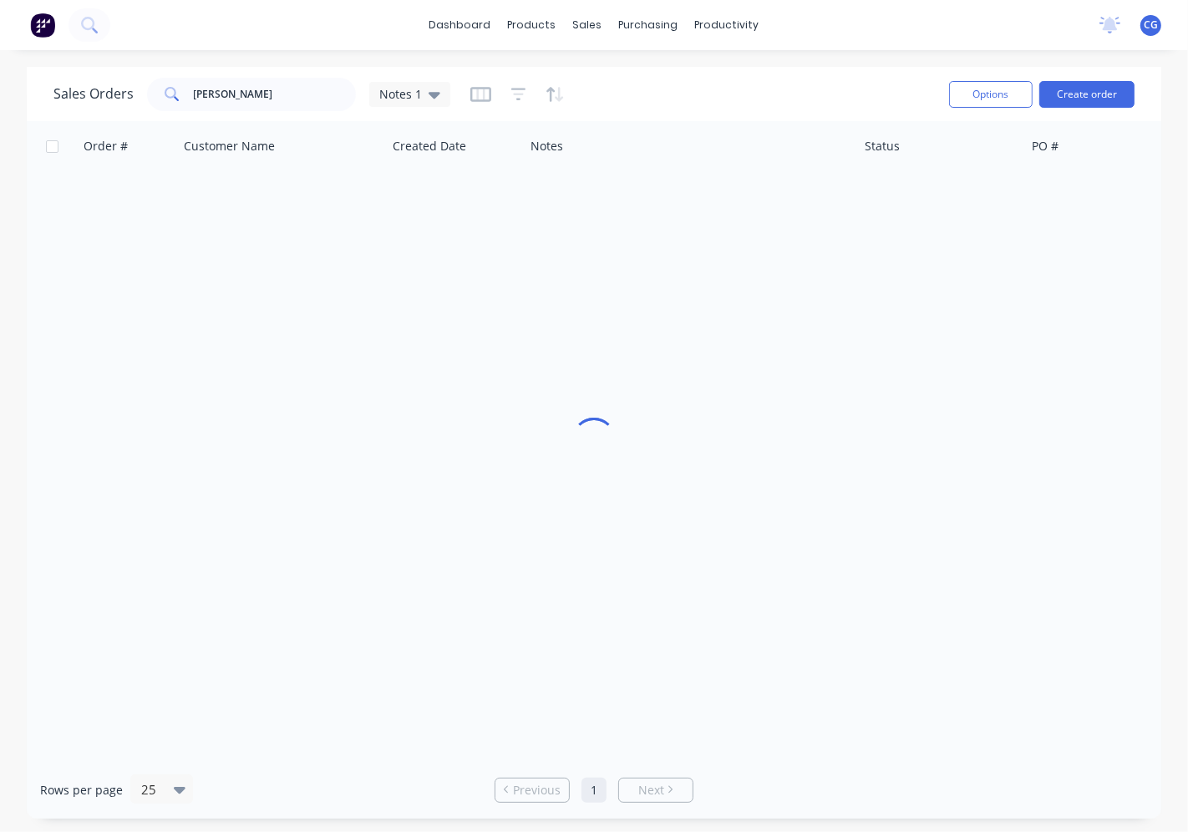
click at [259, 72] on div "Sales Orders [PERSON_NAME] Notes 1 Options Create order" at bounding box center [594, 94] width 1135 height 54
drag, startPoint x: 259, startPoint y: 72, endPoint x: 259, endPoint y: 92, distance: 20.1
click at [259, 85] on div "Sales Orders [PERSON_NAME] Notes 1 Options Create order" at bounding box center [594, 94] width 1135 height 54
click at [259, 92] on input "[PERSON_NAME]" at bounding box center [275, 94] width 163 height 33
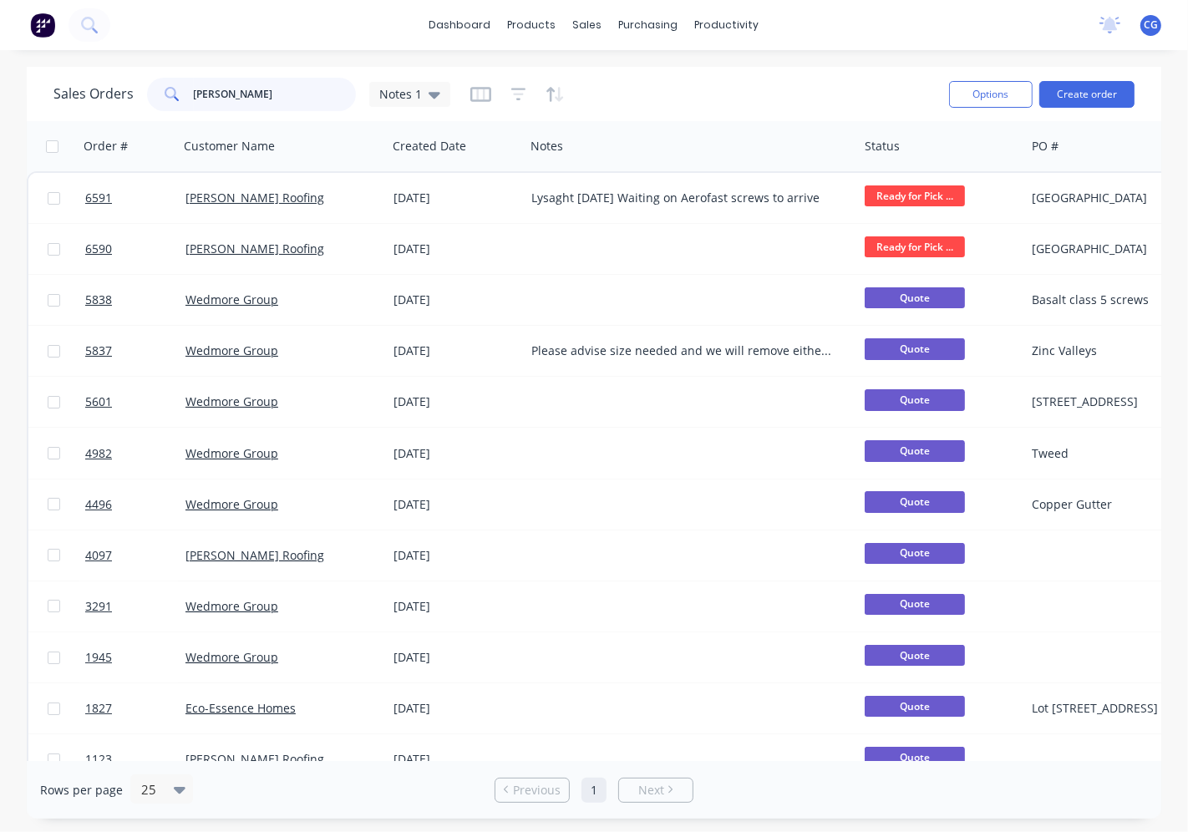
drag, startPoint x: 259, startPoint y: 92, endPoint x: 259, endPoint y: 105, distance: 13.4
click at [259, 98] on input "[PERSON_NAME]" at bounding box center [275, 94] width 163 height 33
click at [259, 104] on input "[PERSON_NAME]" at bounding box center [275, 94] width 163 height 33
click at [221, 93] on input "[PERSON_NAME]" at bounding box center [275, 94] width 163 height 33
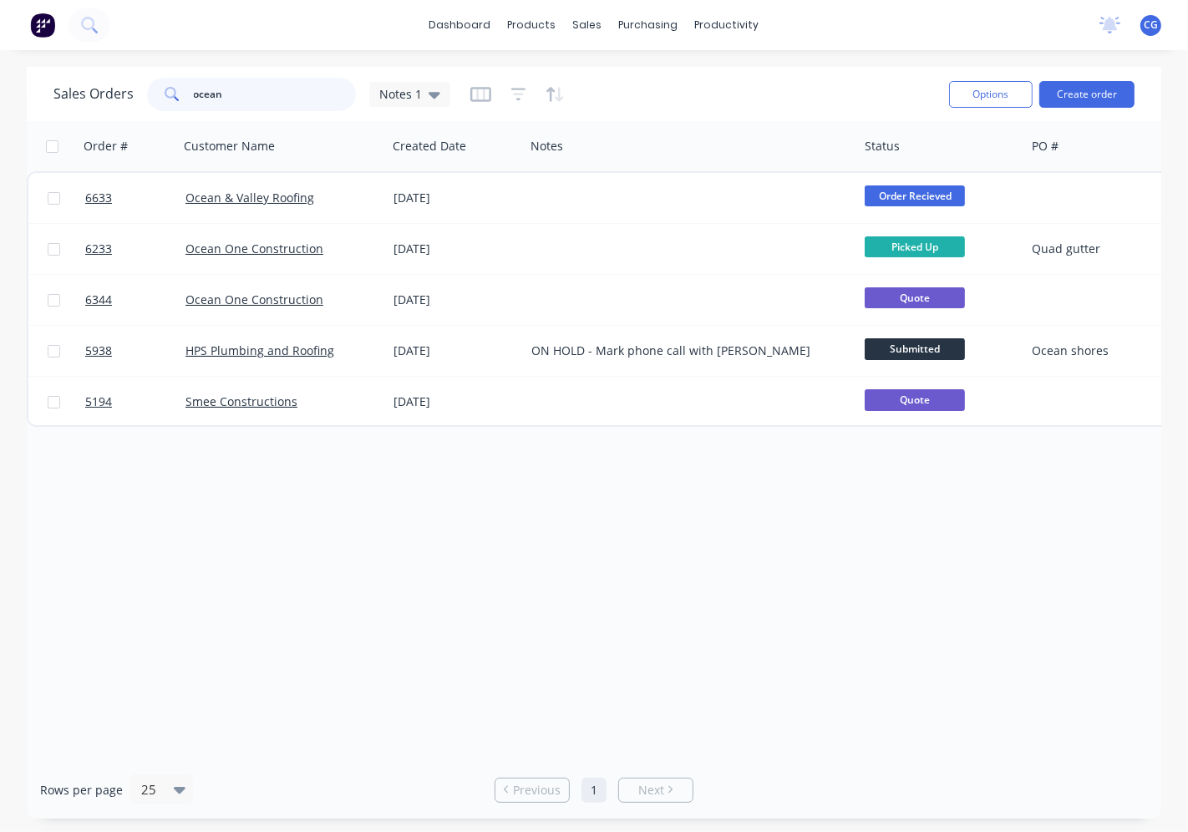
type input "ocean"
click at [323, 197] on div "Ocean & Valley Roofing" at bounding box center [279, 198] width 186 height 17
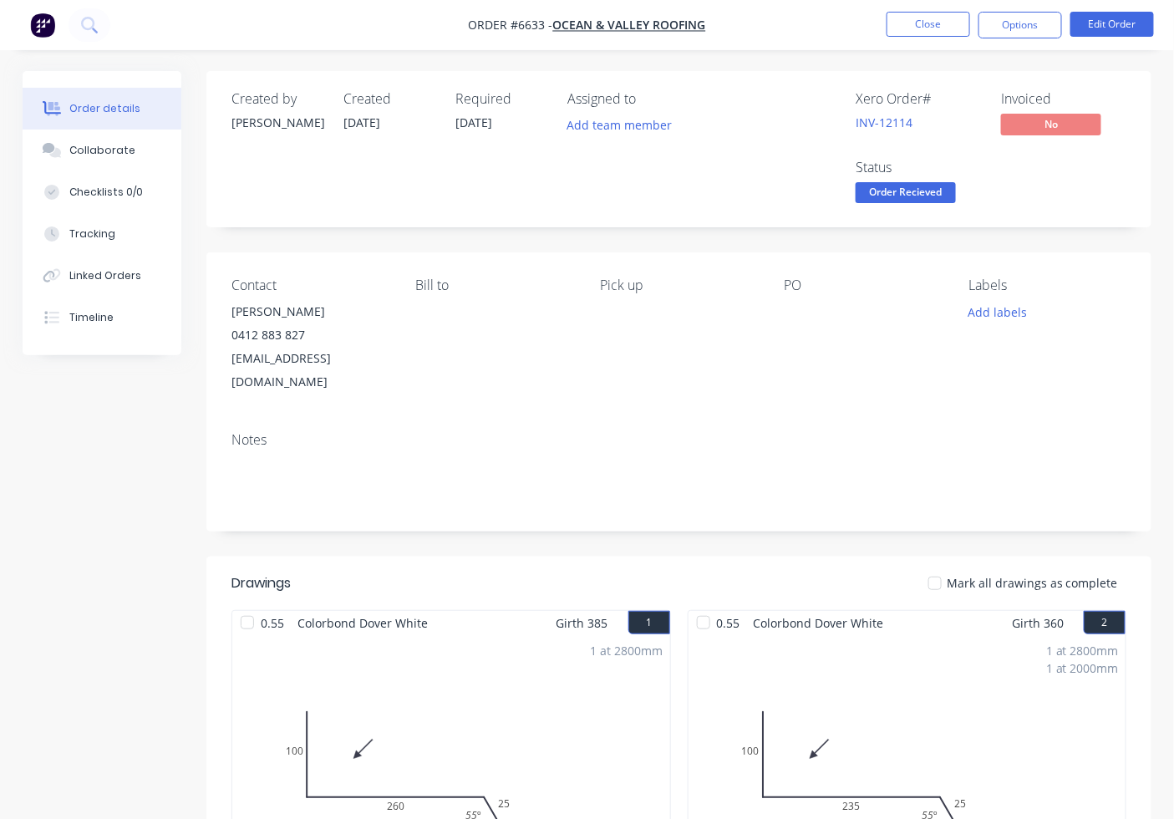
click at [907, 203] on span "Order Recieved" at bounding box center [906, 192] width 100 height 21
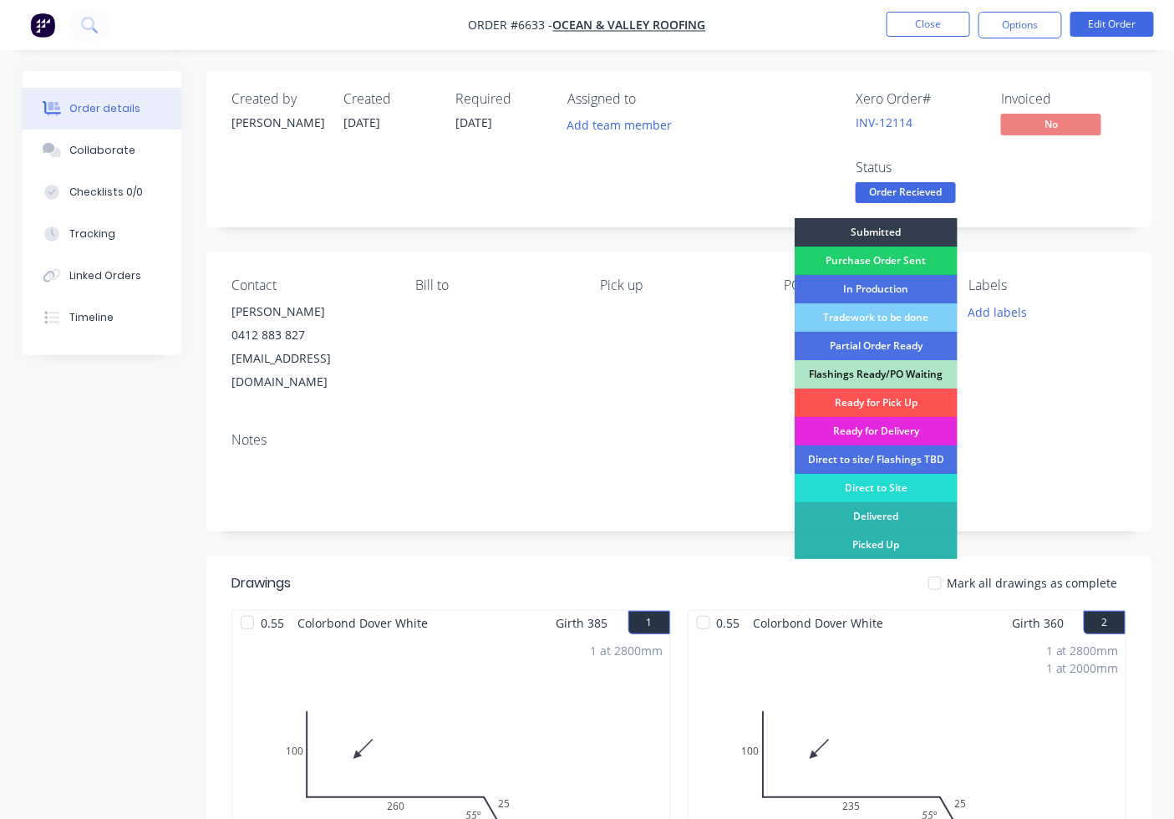
click at [897, 397] on div "Ready for Pick Up" at bounding box center [876, 403] width 163 height 28
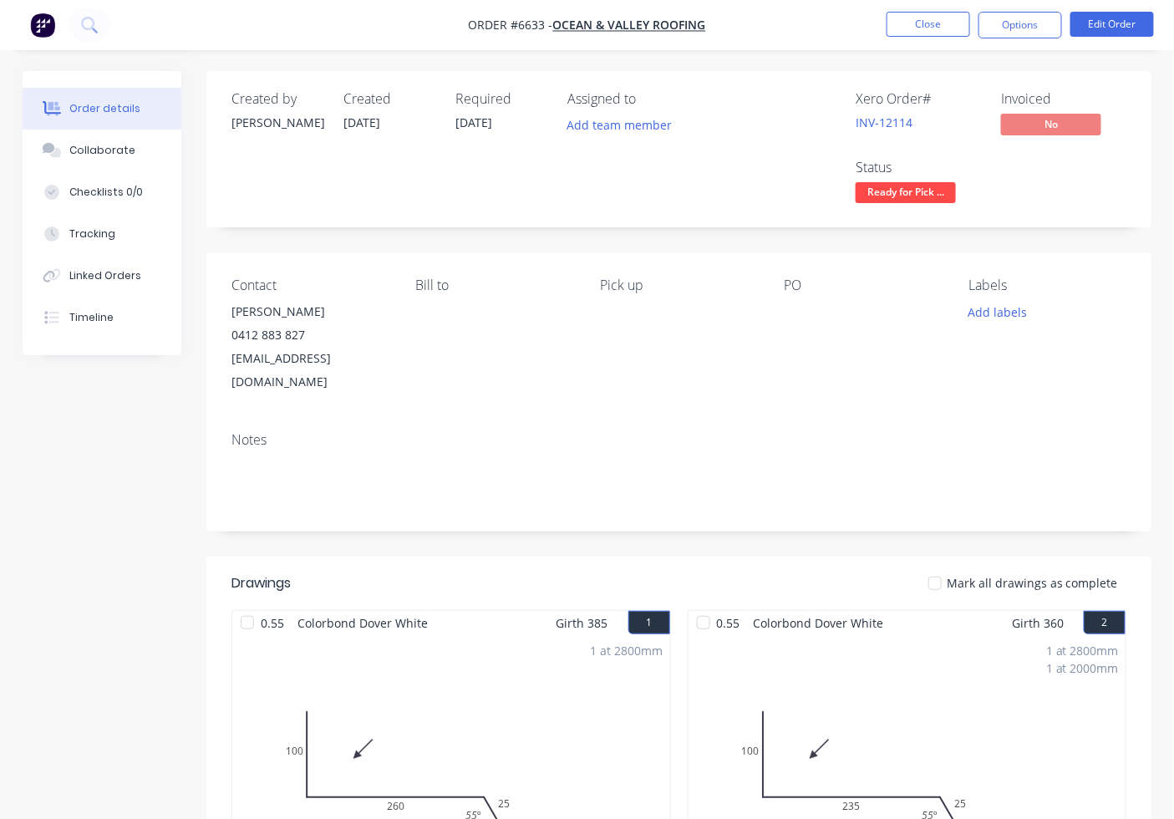
click at [952, 567] on div at bounding box center [934, 583] width 33 height 33
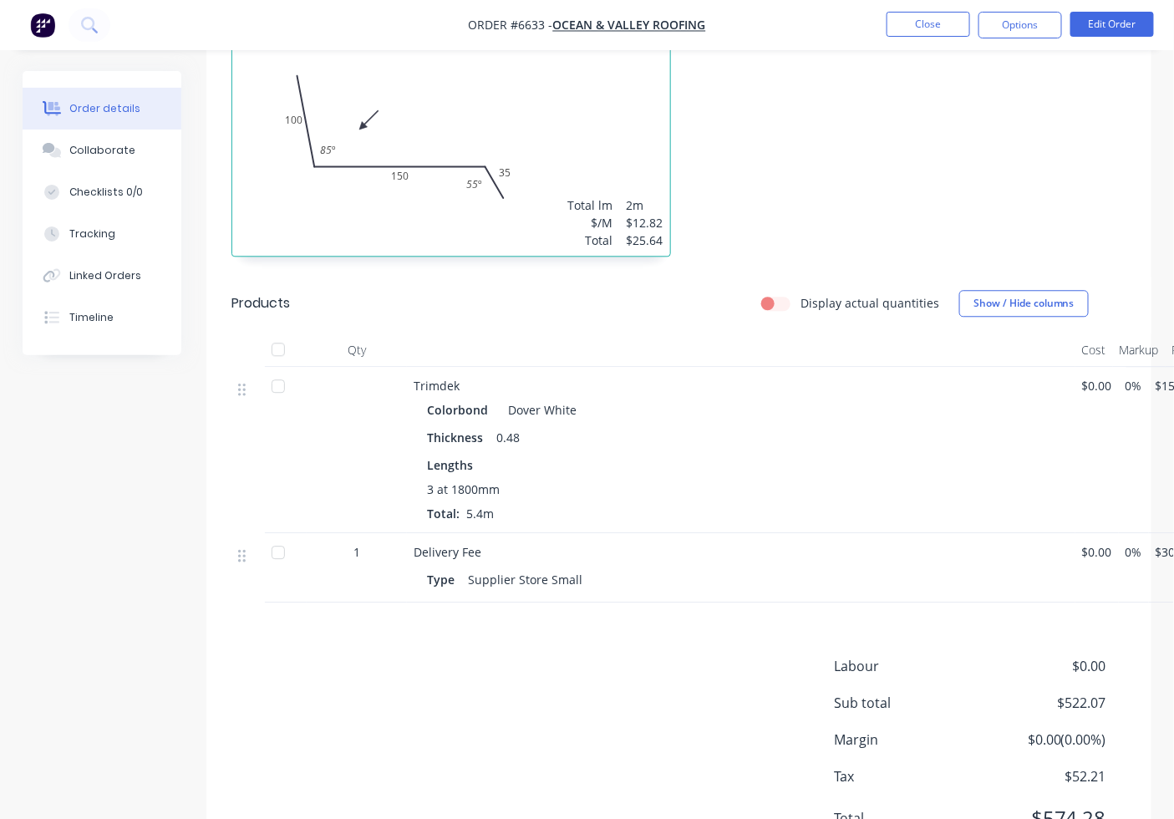
scroll to position [1289, 0]
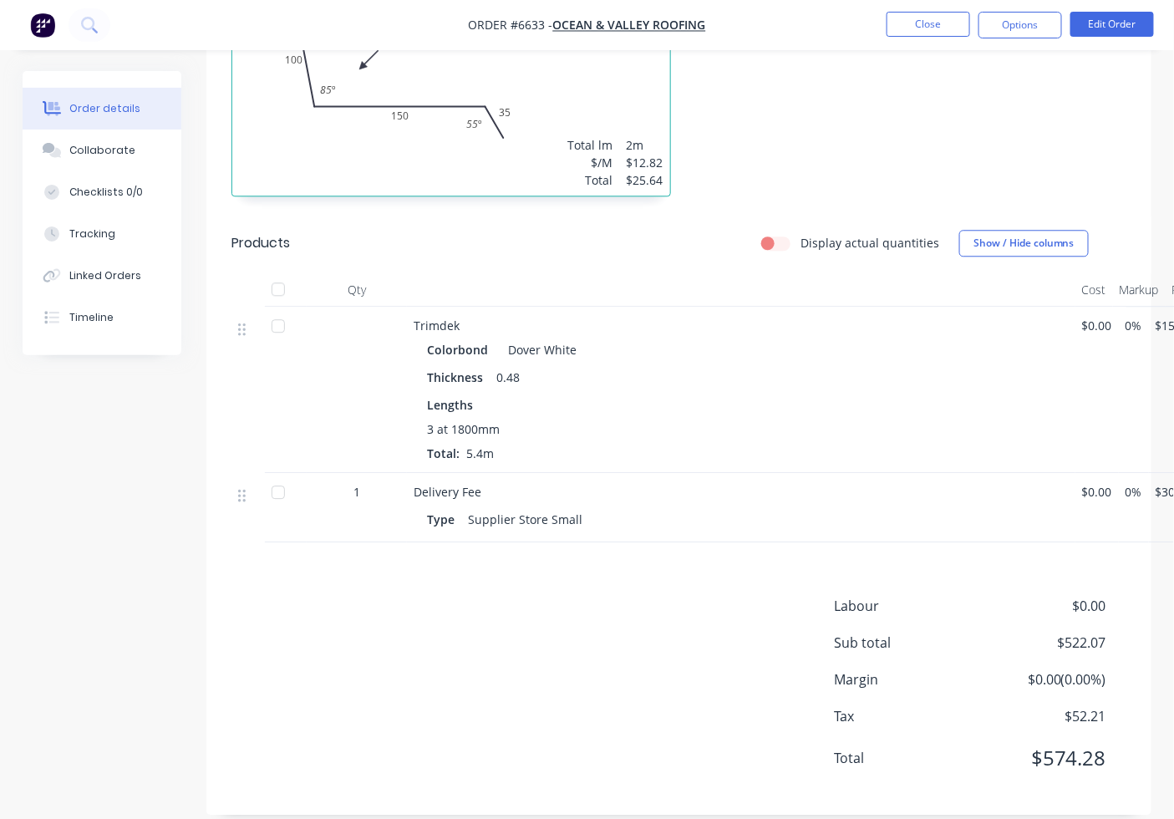
click at [277, 272] on div at bounding box center [278, 288] width 33 height 33
click at [1004, 33] on button "Options" at bounding box center [1020, 25] width 84 height 27
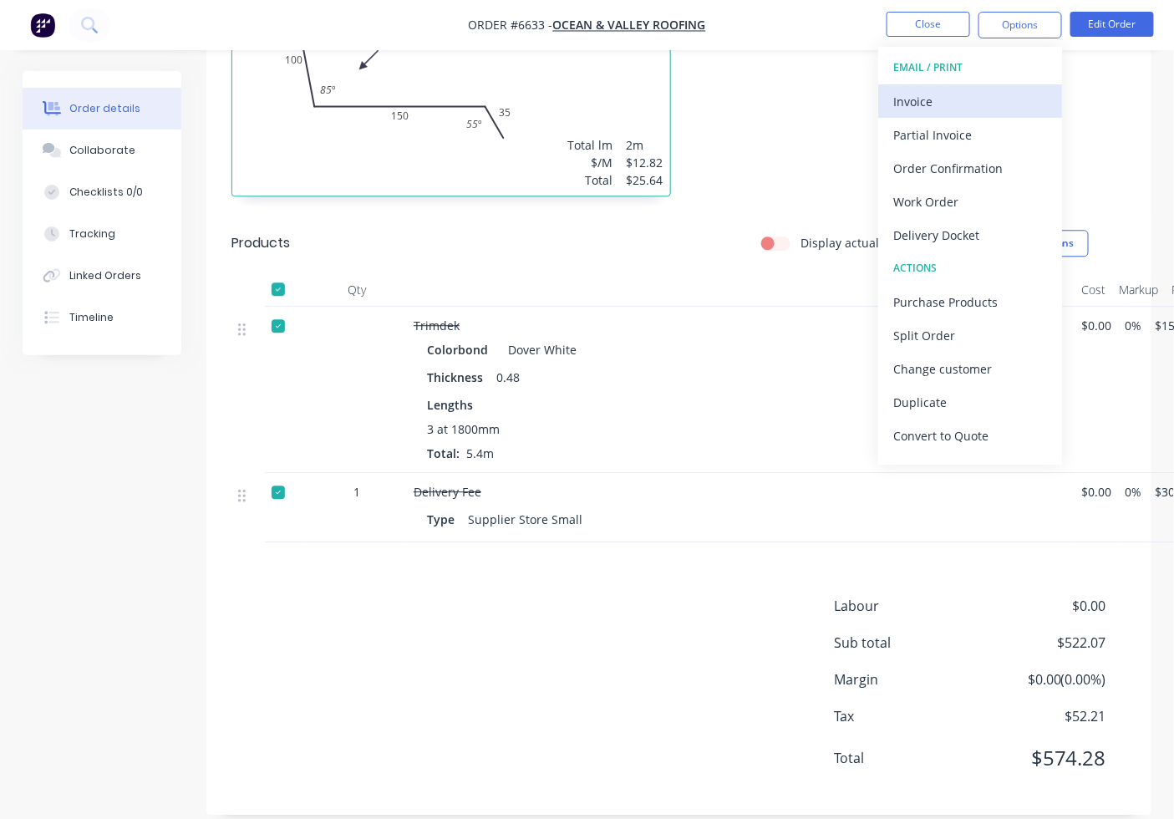
click at [983, 111] on div "Invoice" at bounding box center [970, 101] width 154 height 24
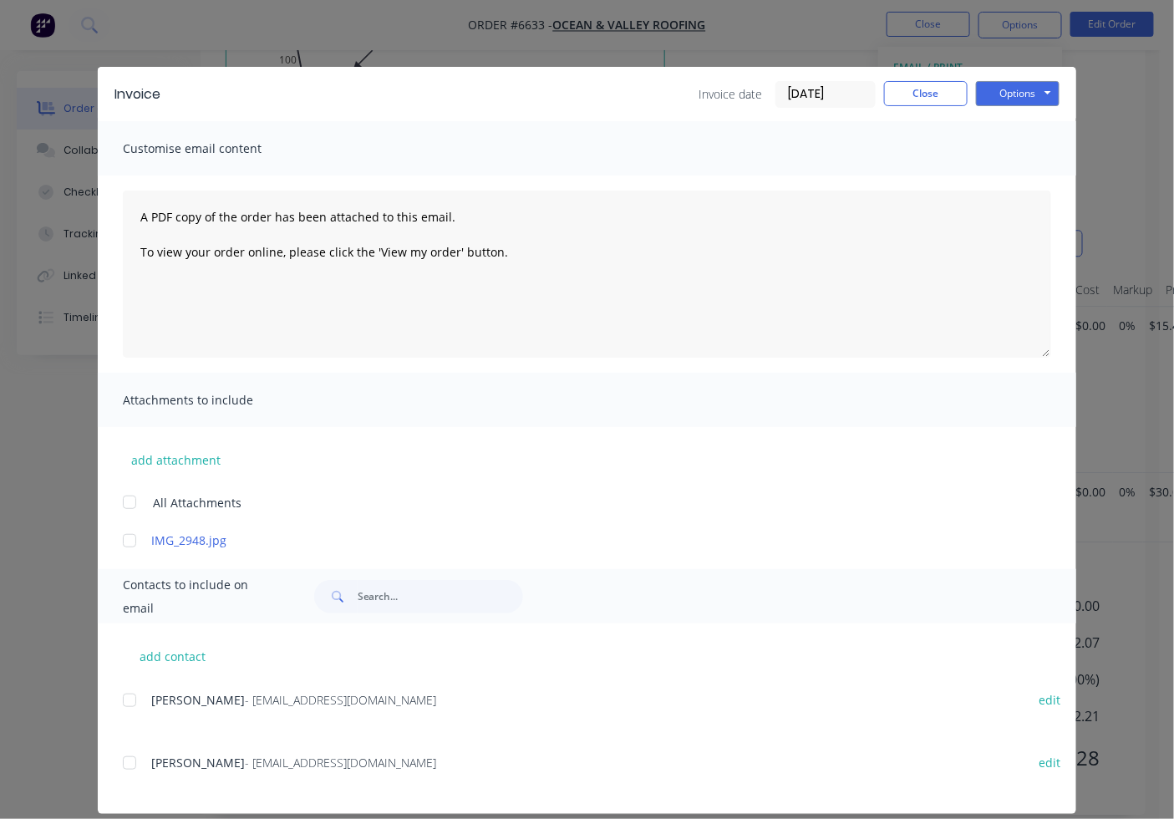
click at [114, 765] on div "add contact [PERSON_NAME] - [EMAIL_ADDRESS][DOMAIN_NAME] edit [PERSON_NAME] - […" at bounding box center [587, 718] width 978 height 191
click at [114, 761] on div "add contact [PERSON_NAME] - [EMAIL_ADDRESS][DOMAIN_NAME] edit [PERSON_NAME] - […" at bounding box center [587, 718] width 978 height 191
click at [128, 762] on div at bounding box center [129, 762] width 33 height 33
click at [993, 86] on button "Options" at bounding box center [1018, 93] width 84 height 25
click at [1013, 181] on button "Email" at bounding box center [1029, 179] width 107 height 28
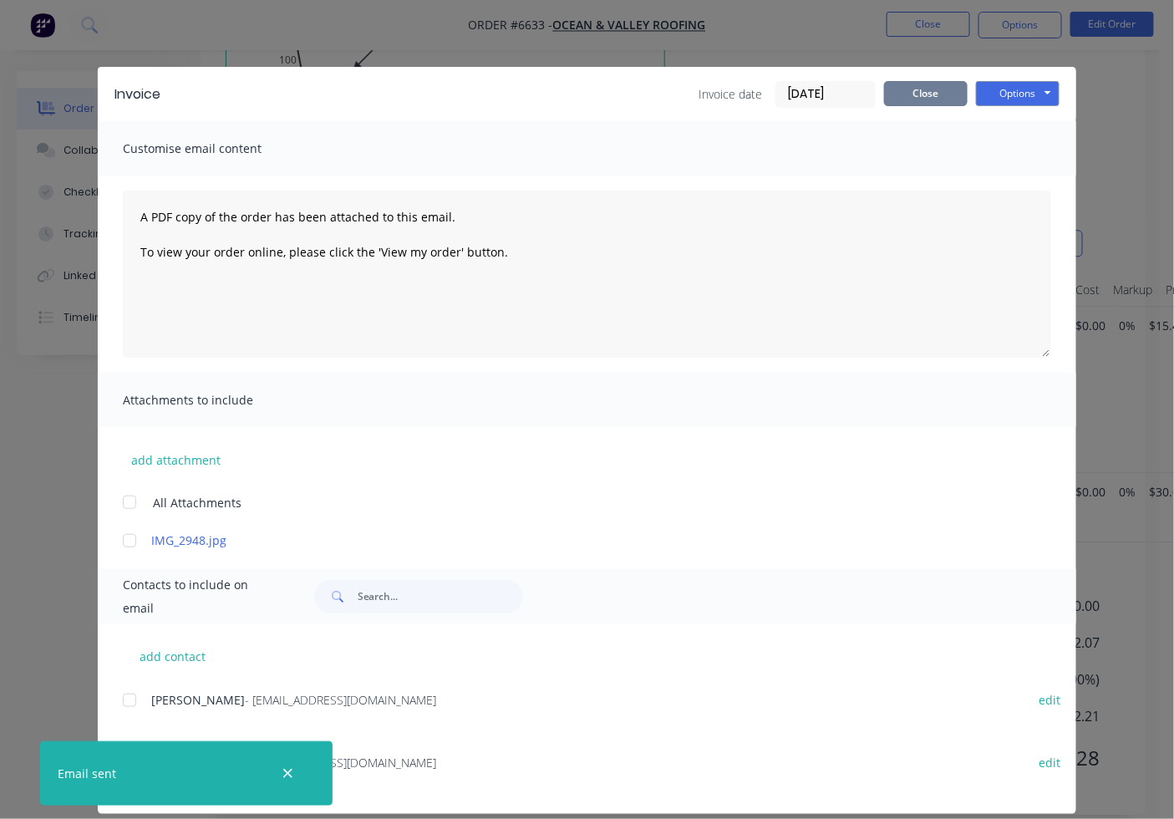
drag, startPoint x: 948, startPoint y: 100, endPoint x: 957, endPoint y: 61, distance: 40.2
click at [948, 98] on button "Close" at bounding box center [926, 93] width 84 height 25
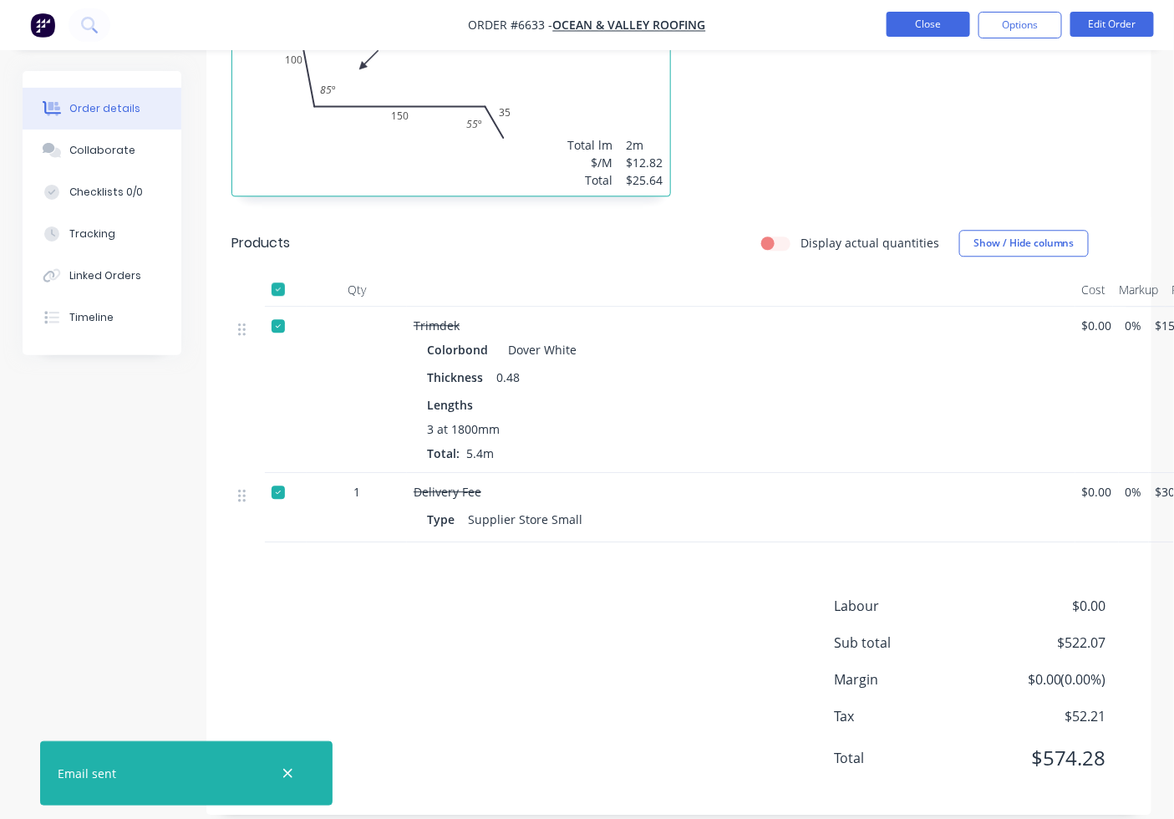
click at [953, 25] on button "Close" at bounding box center [929, 24] width 84 height 25
